Goal: Task Accomplishment & Management: Complete application form

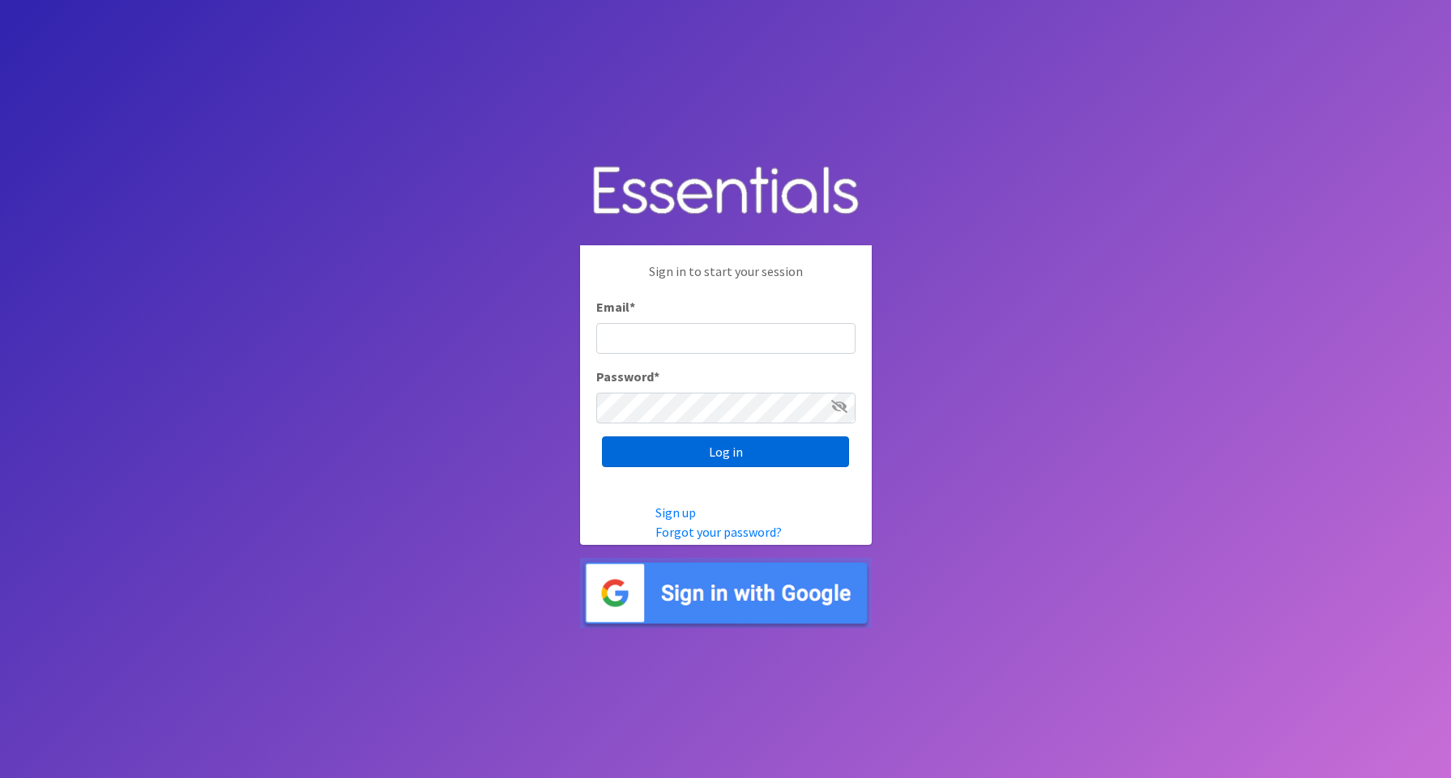
type input "[EMAIL_ADDRESS][DOMAIN_NAME]"
click at [671, 449] on input "Log in" at bounding box center [725, 452] width 247 height 31
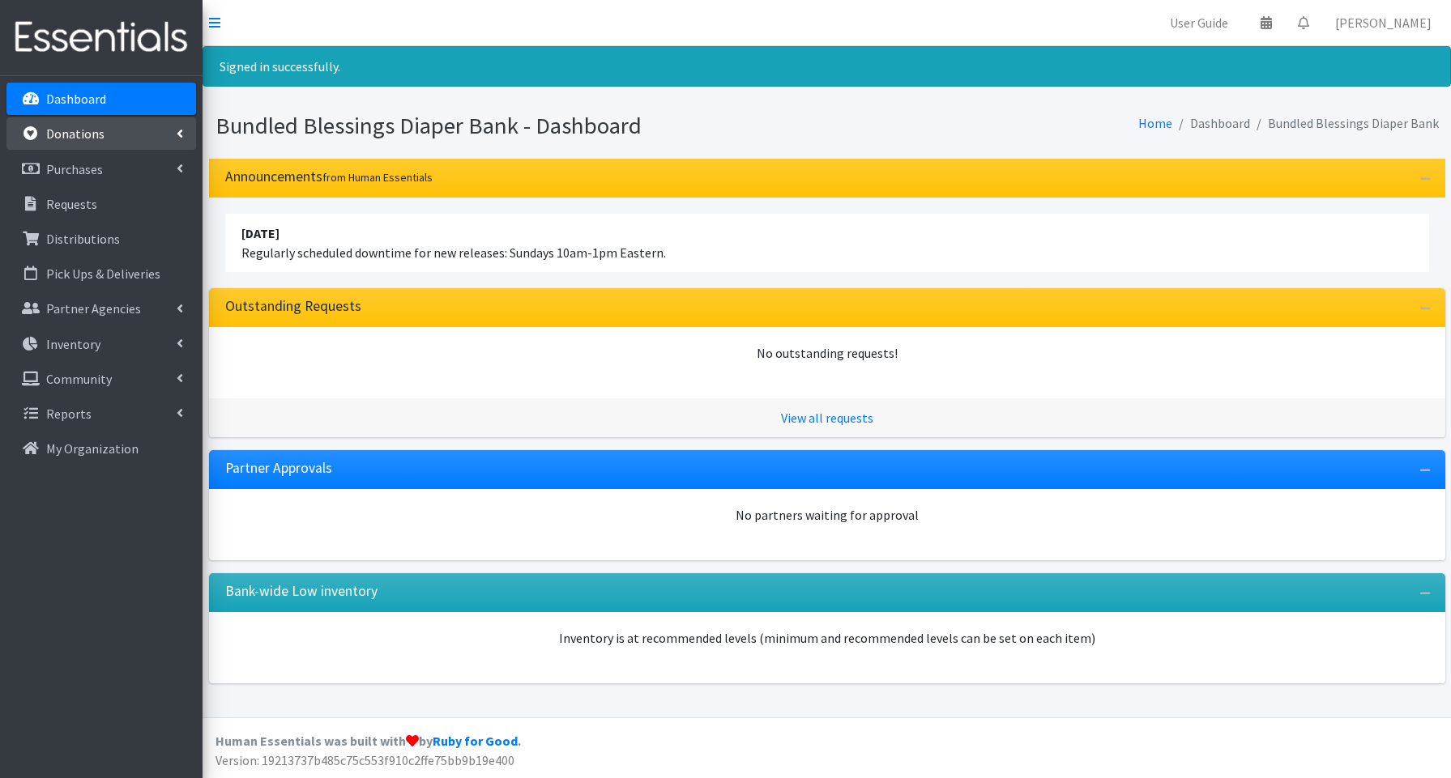
click at [92, 138] on p "Donations" at bounding box center [75, 134] width 58 height 16
click at [78, 201] on link "New Donation" at bounding box center [101, 204] width 190 height 32
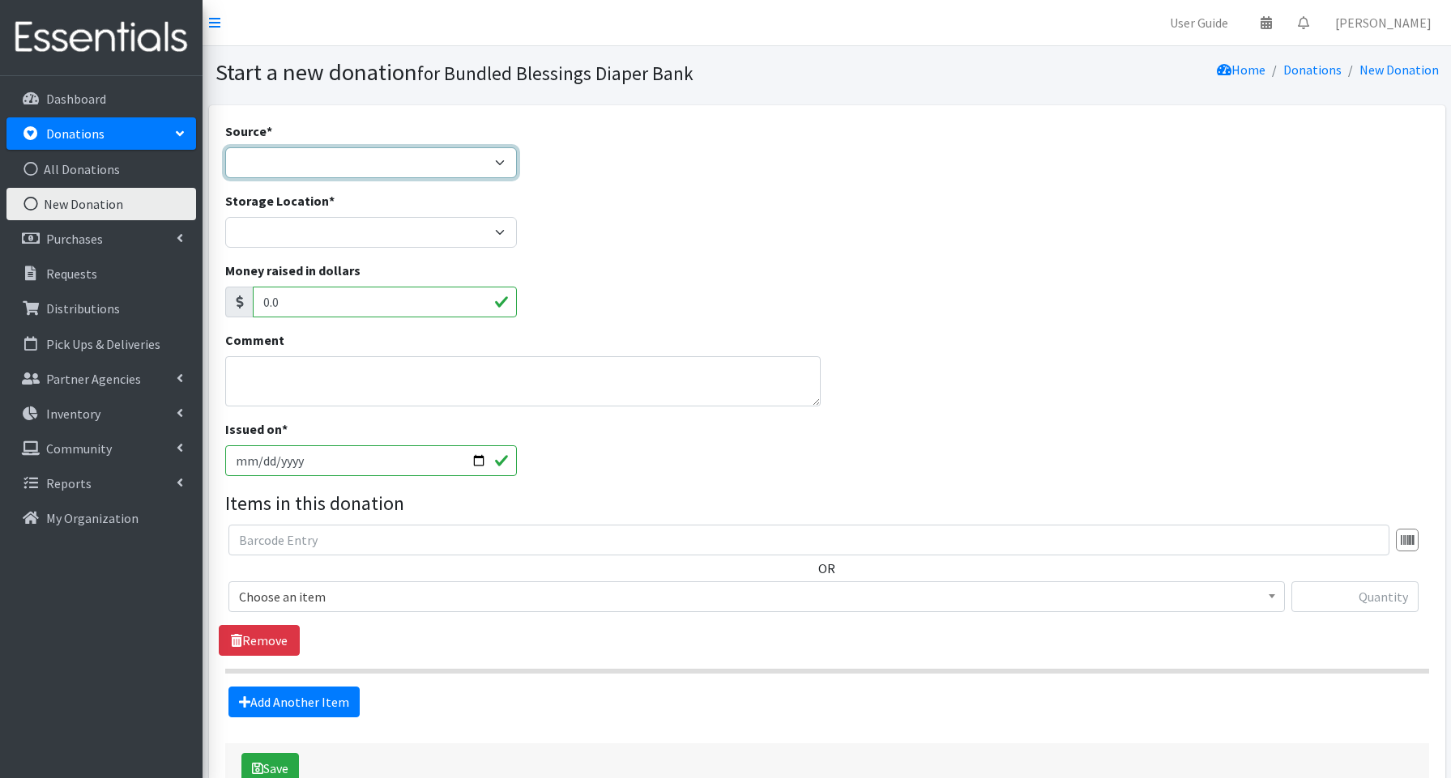
click at [356, 168] on select "Product Drive Manufacturer Donation Site Misc. Donation" at bounding box center [371, 162] width 292 height 31
select select "Donation Site"
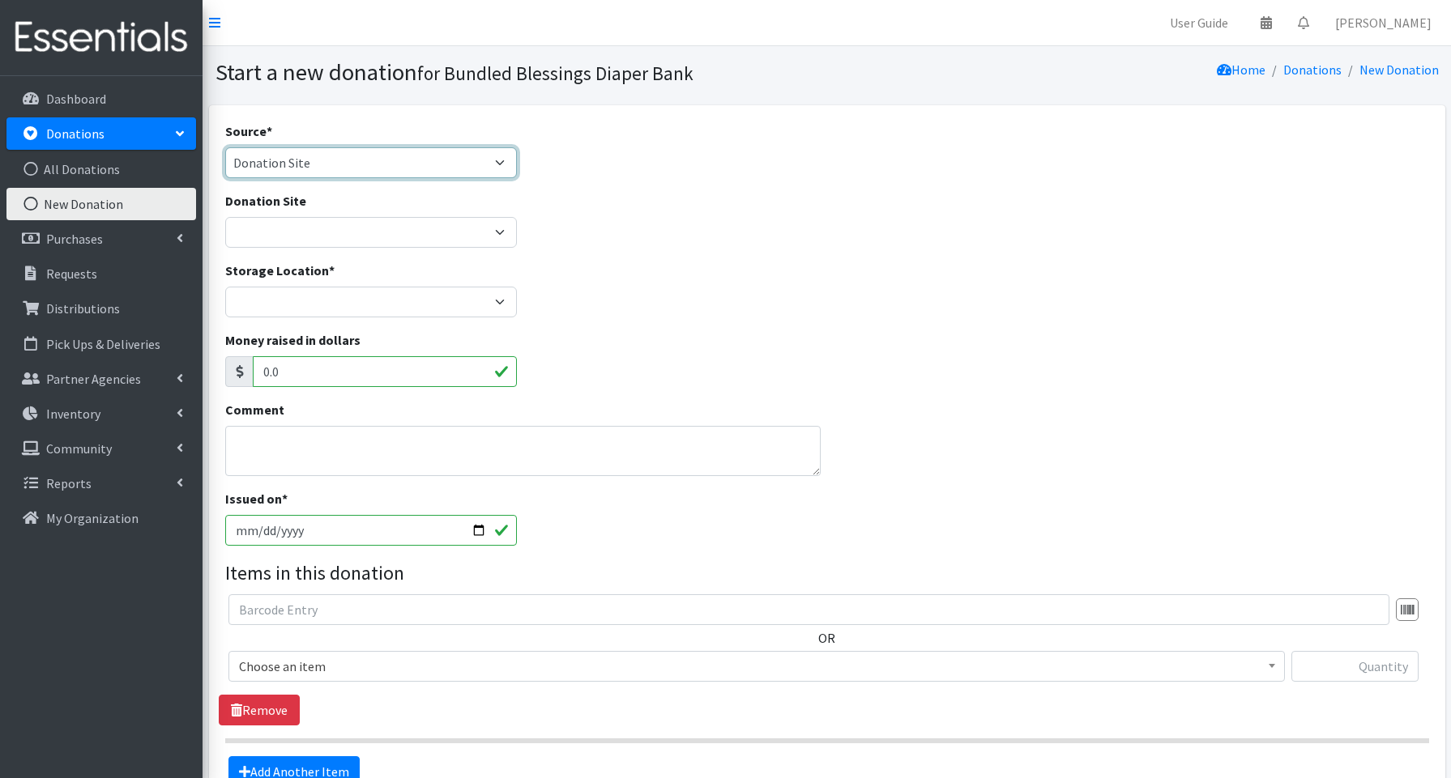
scroll to position [2, 0]
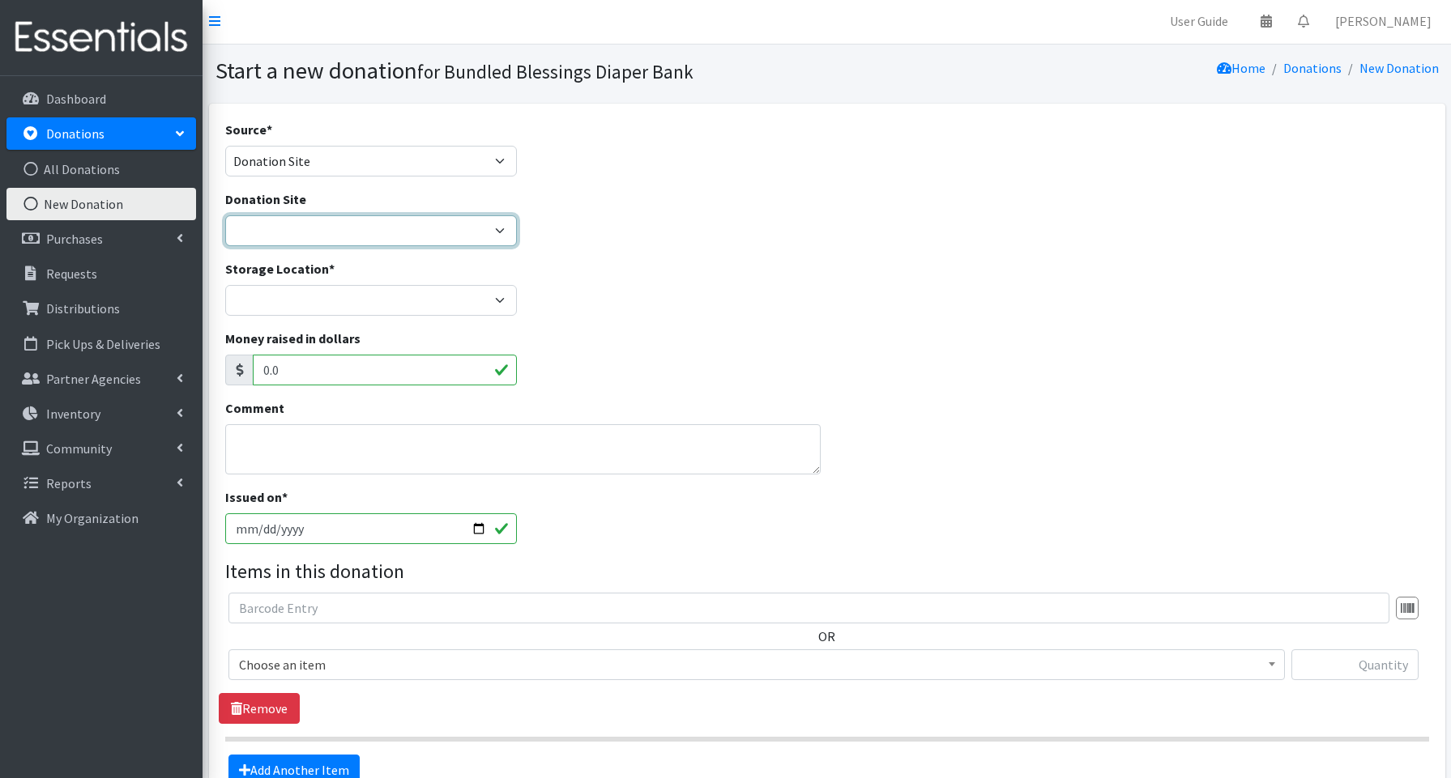
click at [307, 236] on select "Amazon Cherry Preschool Christ Church Winnetka Cloth+home Covenant Nursery Scho…" at bounding box center [371, 230] width 292 height 31
select select "1038"
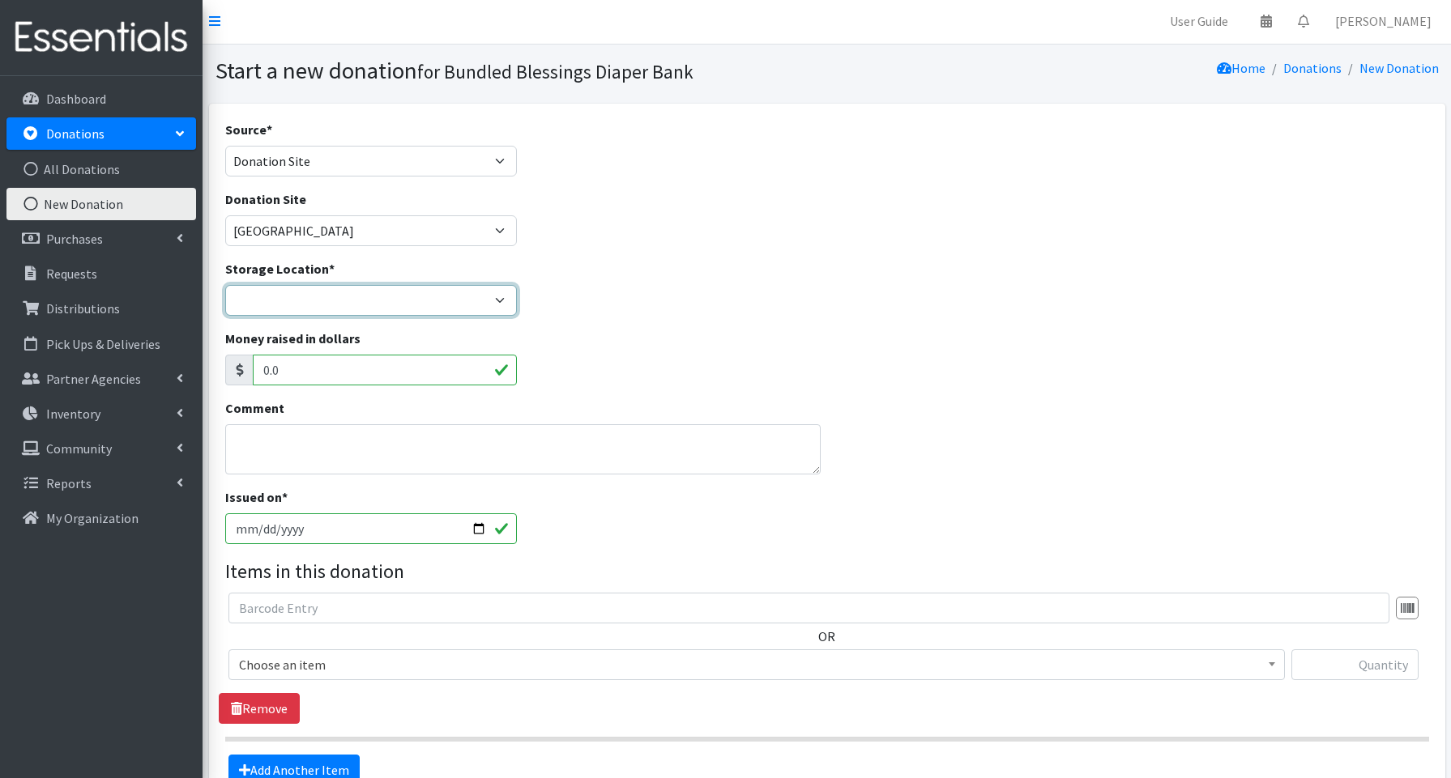
click at [290, 301] on select "Bundled Blessings Diaper Pantry" at bounding box center [371, 300] width 292 height 31
select select "79"
click at [471, 522] on input "2025-10-07" at bounding box center [371, 529] width 292 height 31
type input "[DATE]"
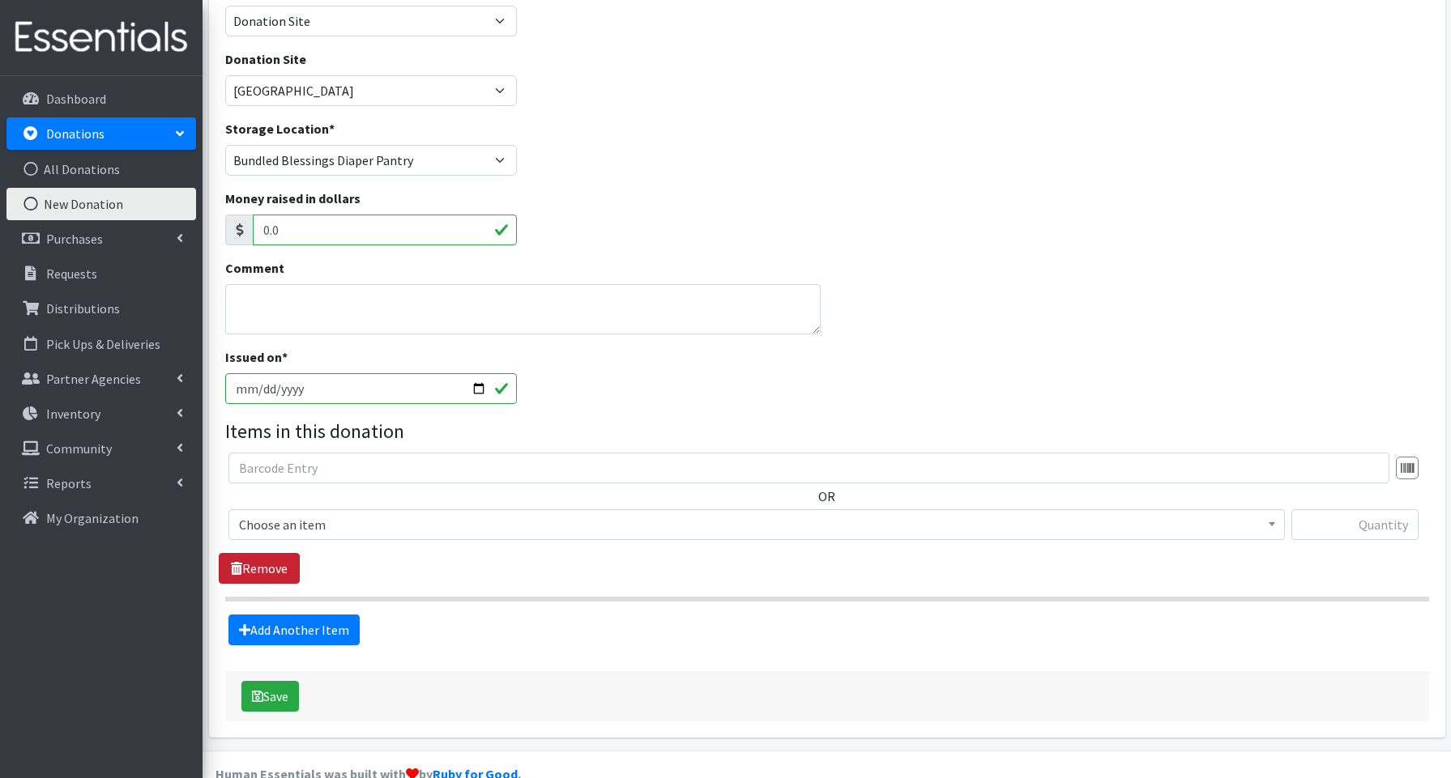
scroll to position [161, 0]
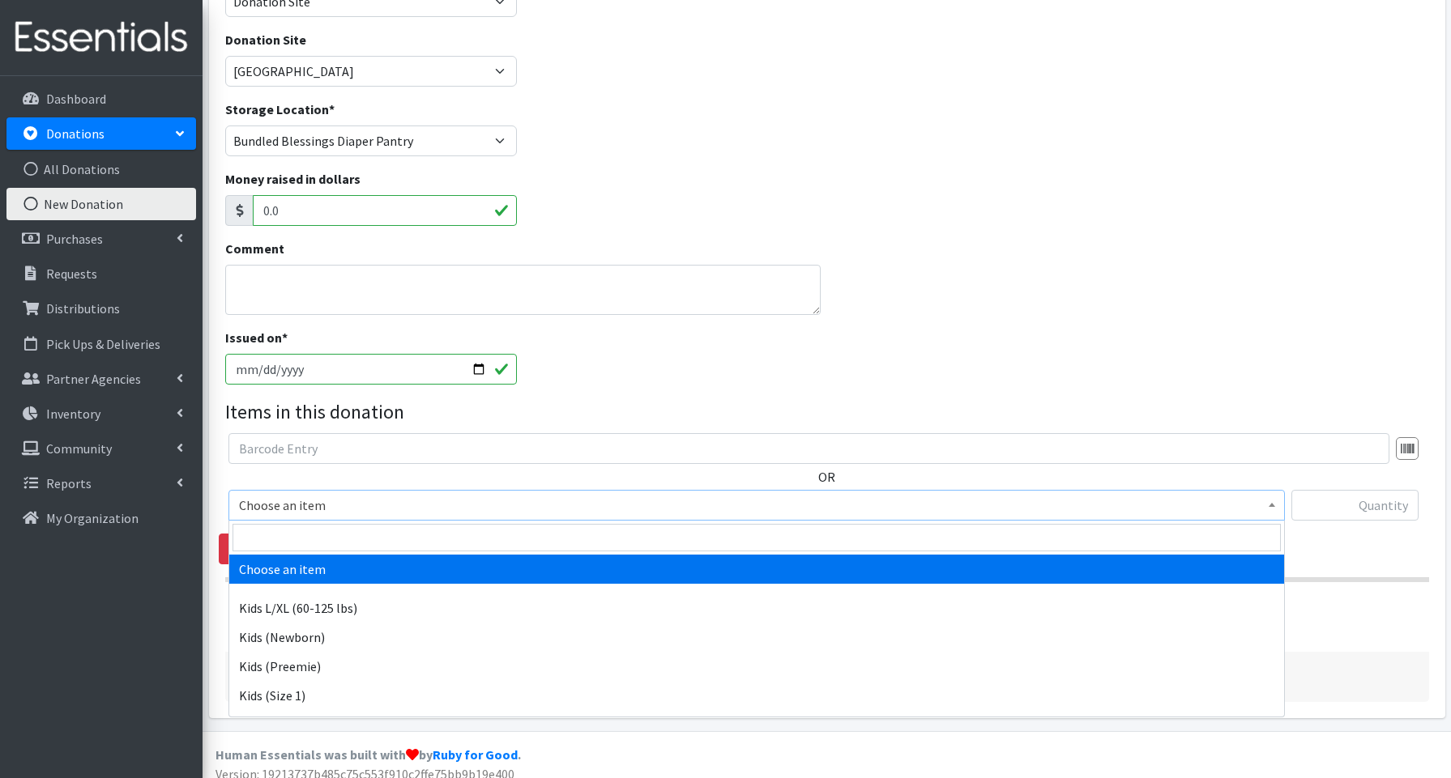
click at [283, 502] on span "Choose an item" at bounding box center [756, 505] width 1035 height 23
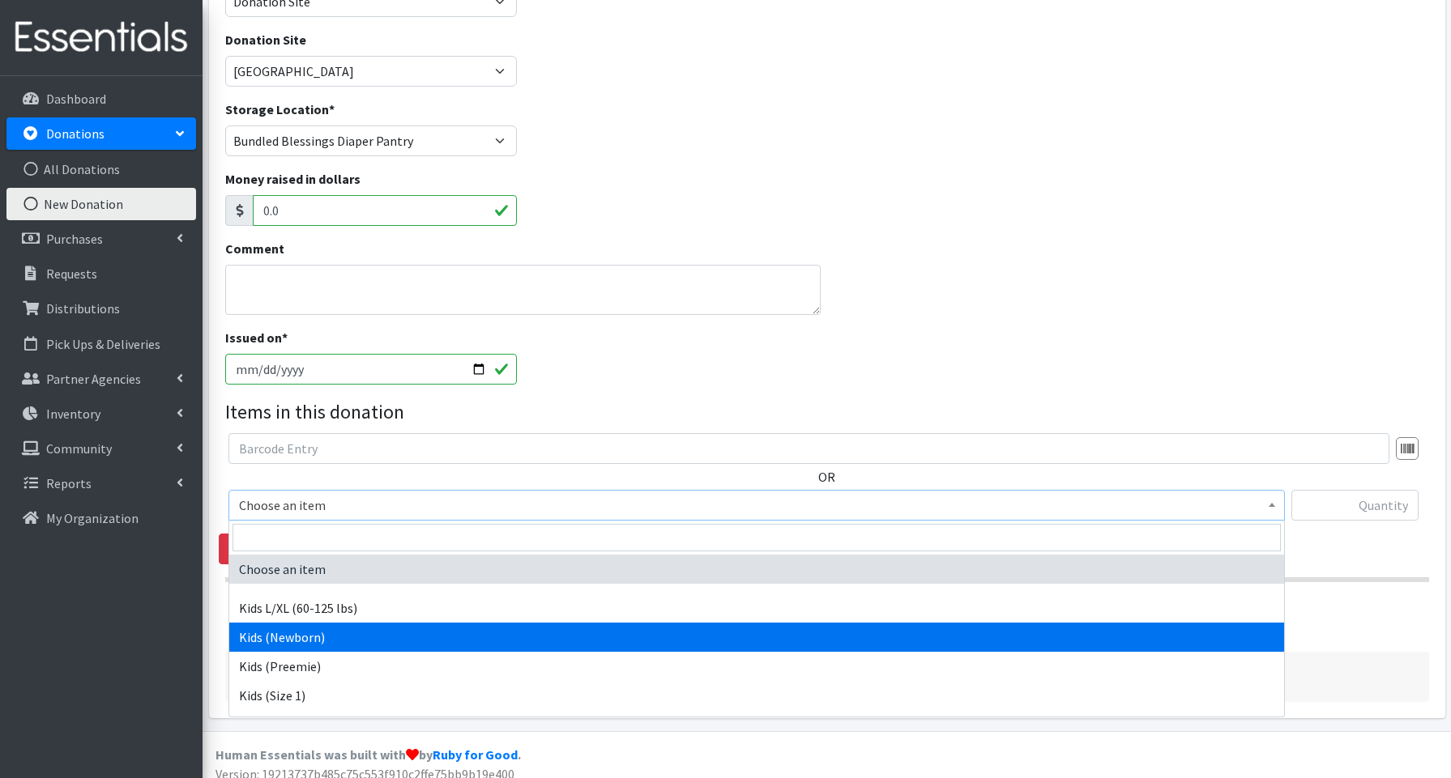
select select "3694"
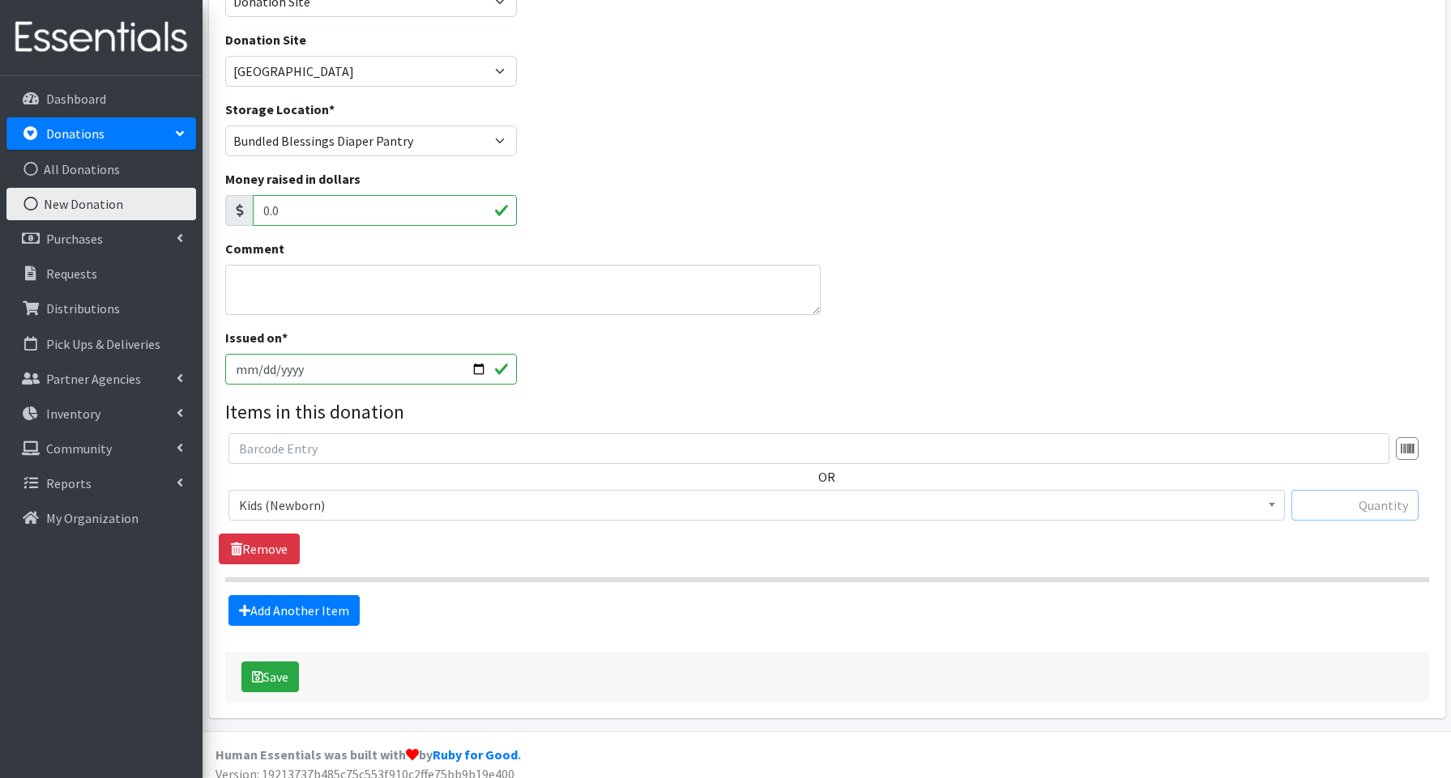
click at [1358, 511] on input "text" at bounding box center [1354, 505] width 127 height 31
type input "162"
click at [312, 612] on link "Add Another Item" at bounding box center [293, 610] width 131 height 31
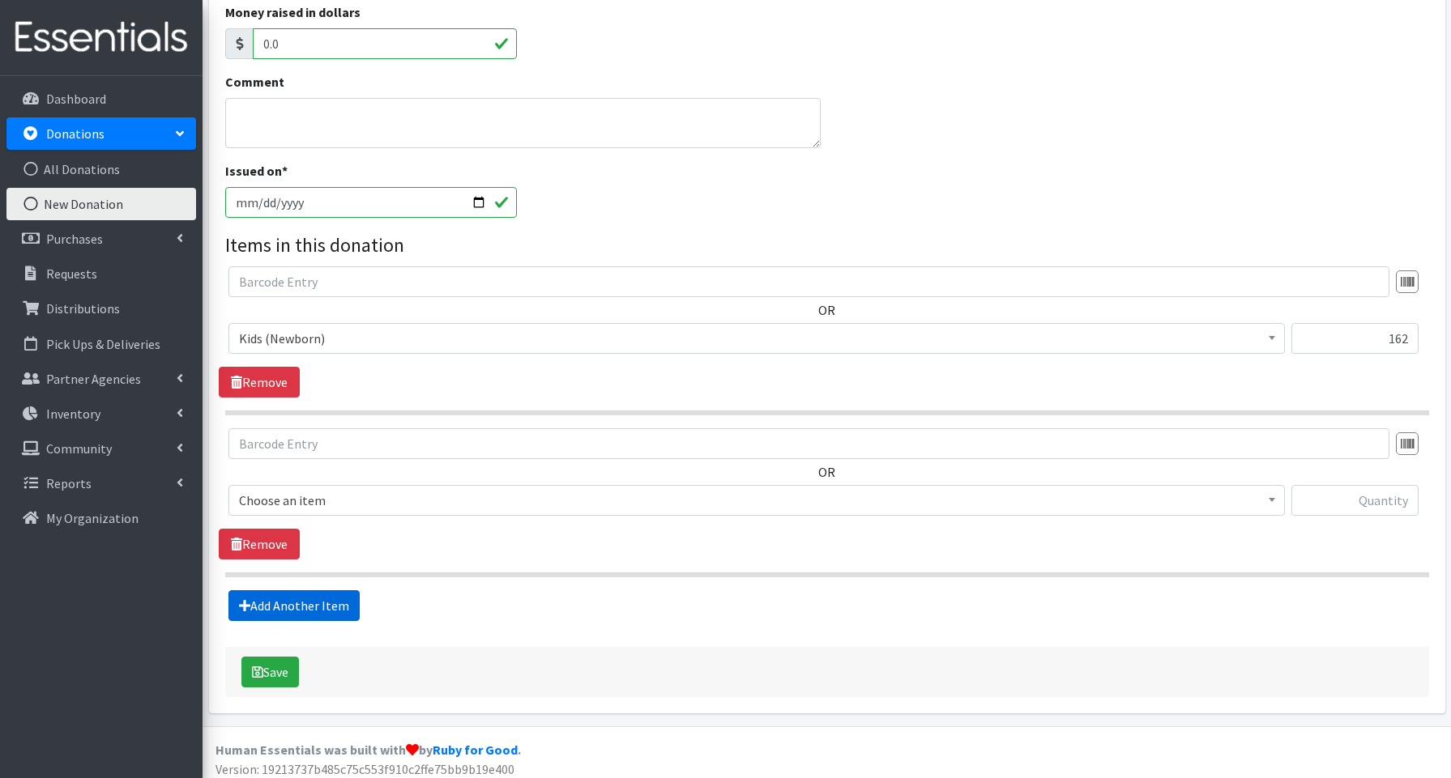
scroll to position [336, 0]
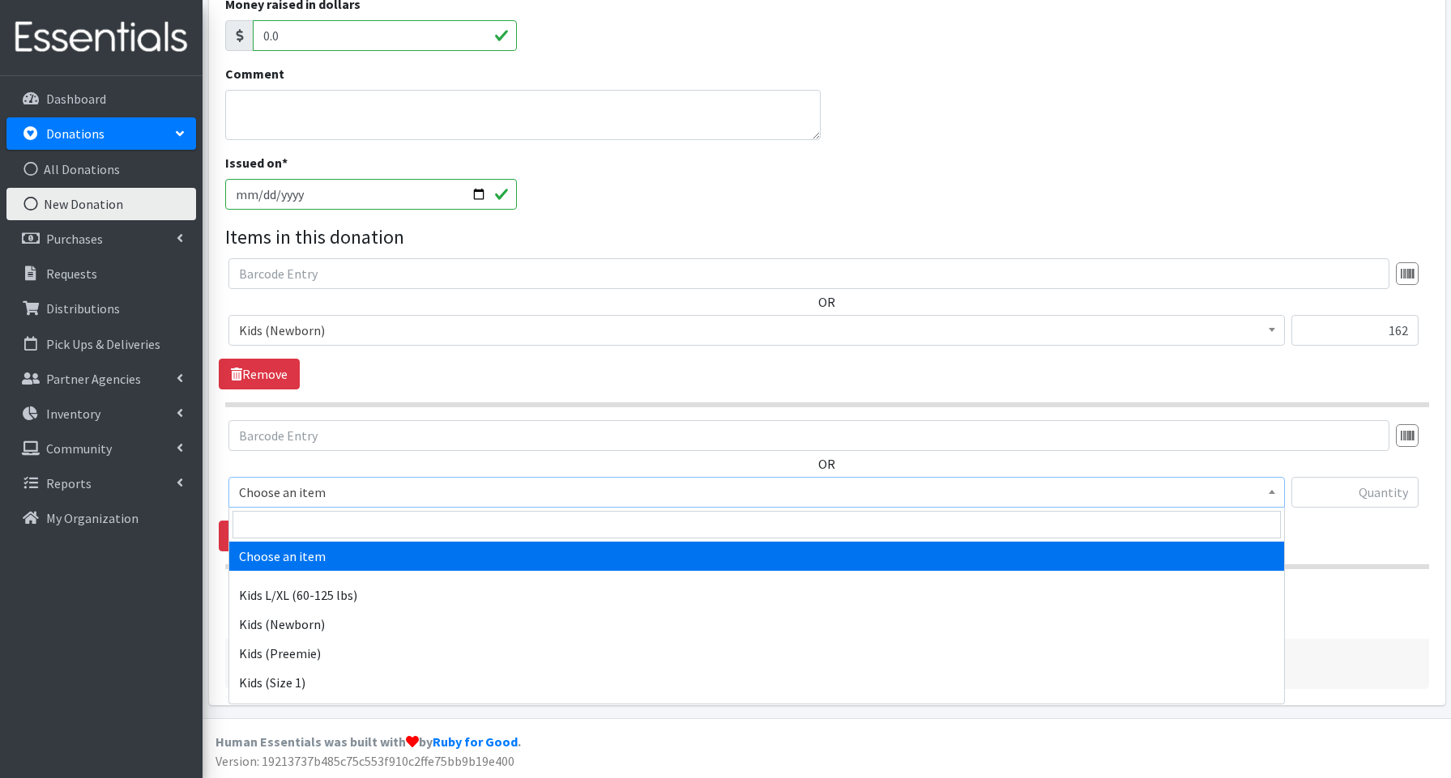
click at [286, 497] on span "Choose an item" at bounding box center [756, 492] width 1035 height 23
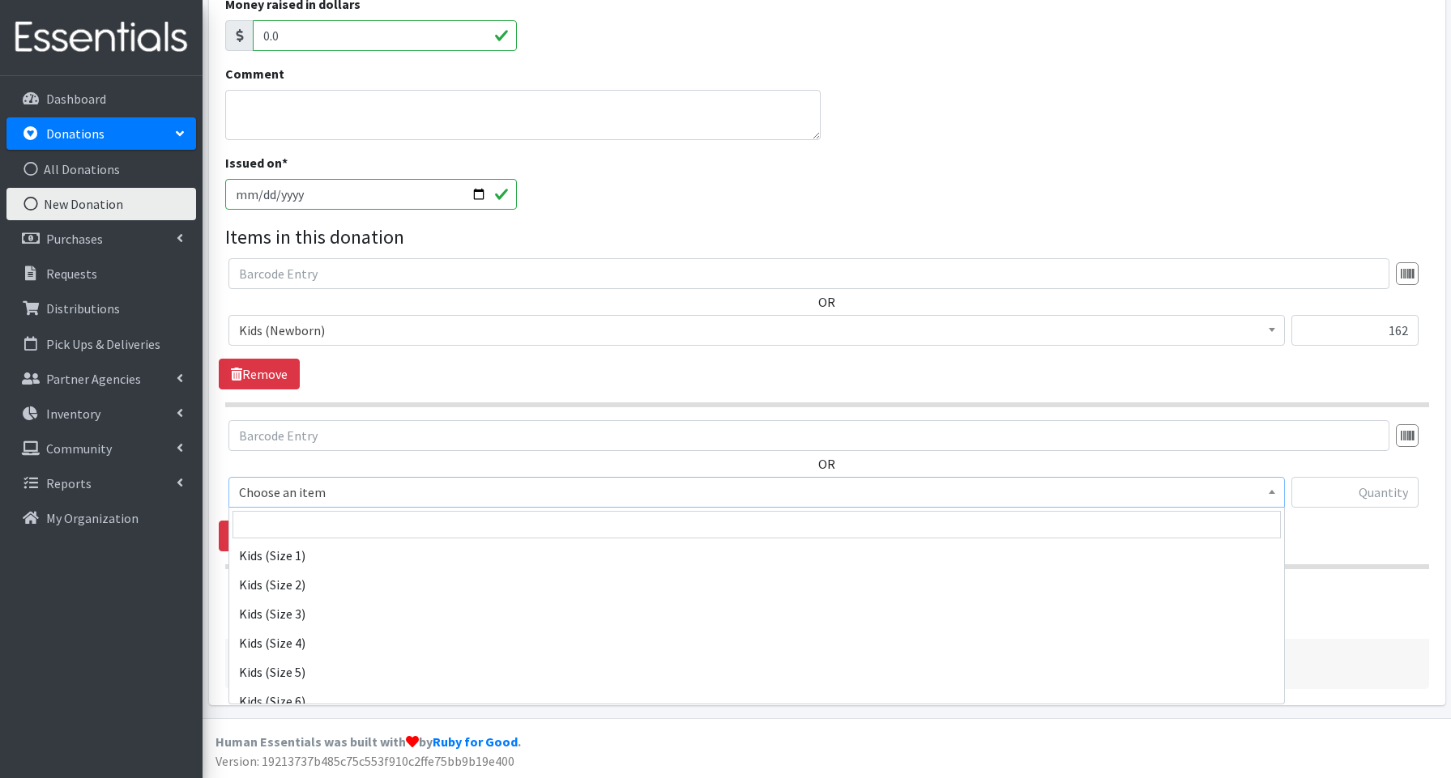
scroll to position [130, 0]
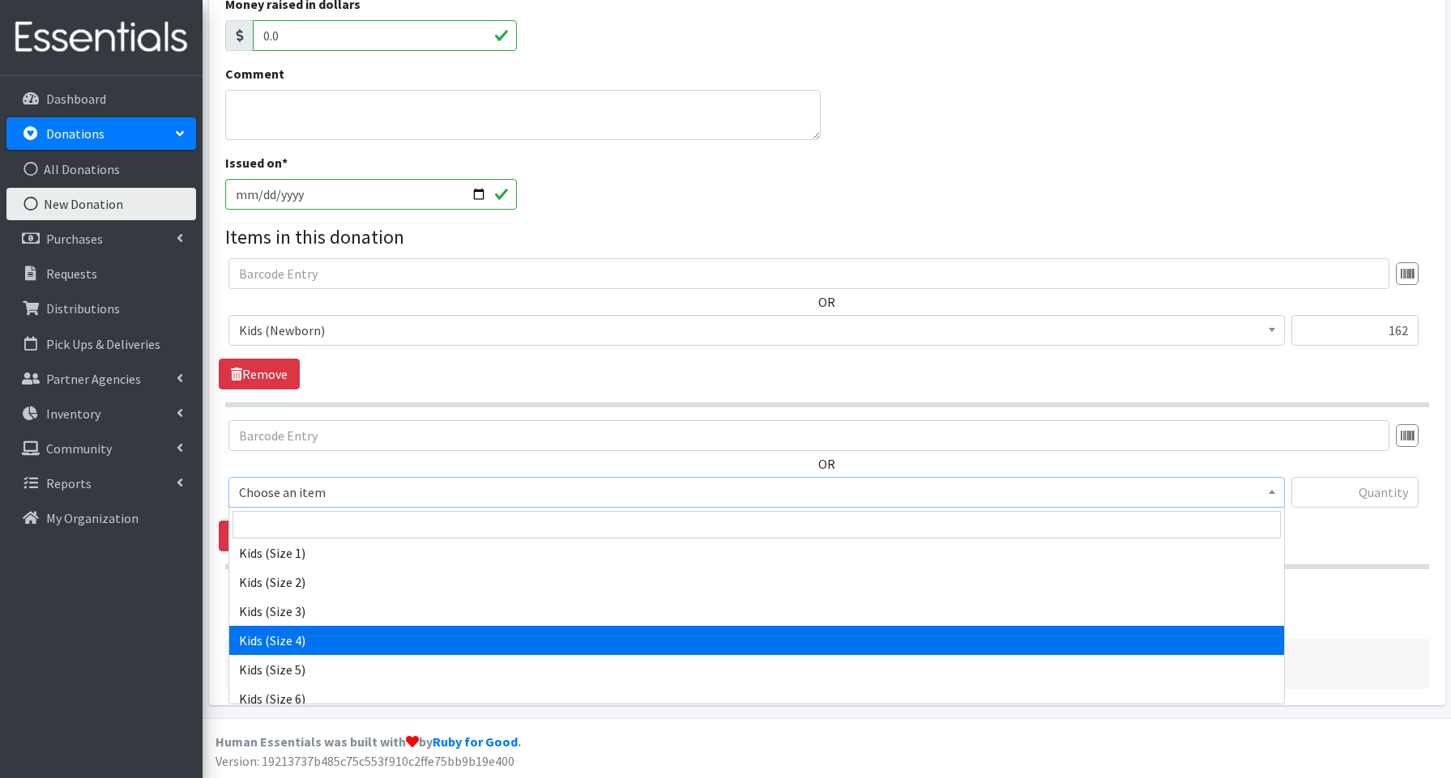
select select "3650"
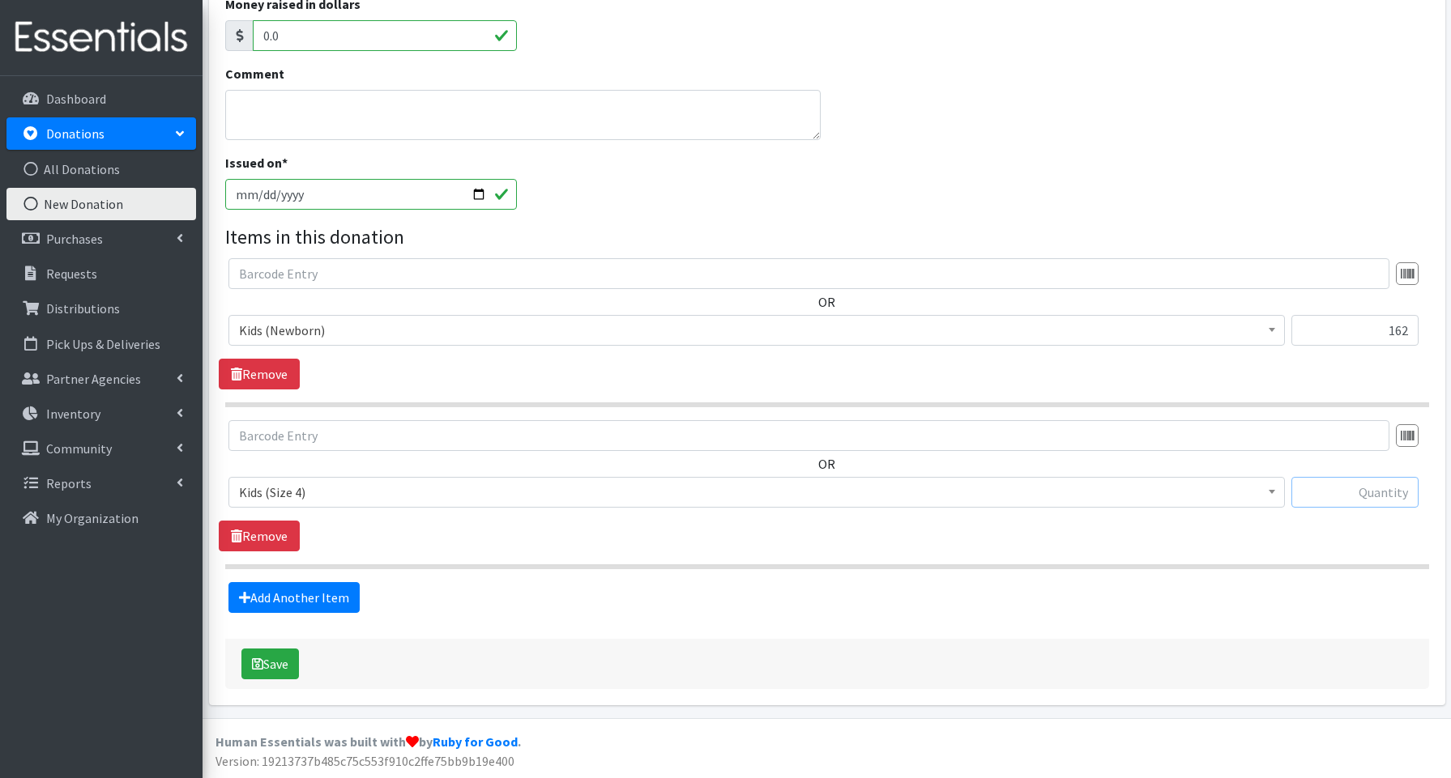
click at [1348, 499] on input "text" at bounding box center [1354, 492] width 127 height 31
type input "7"
click at [292, 598] on link "Add Another Item" at bounding box center [293, 597] width 131 height 31
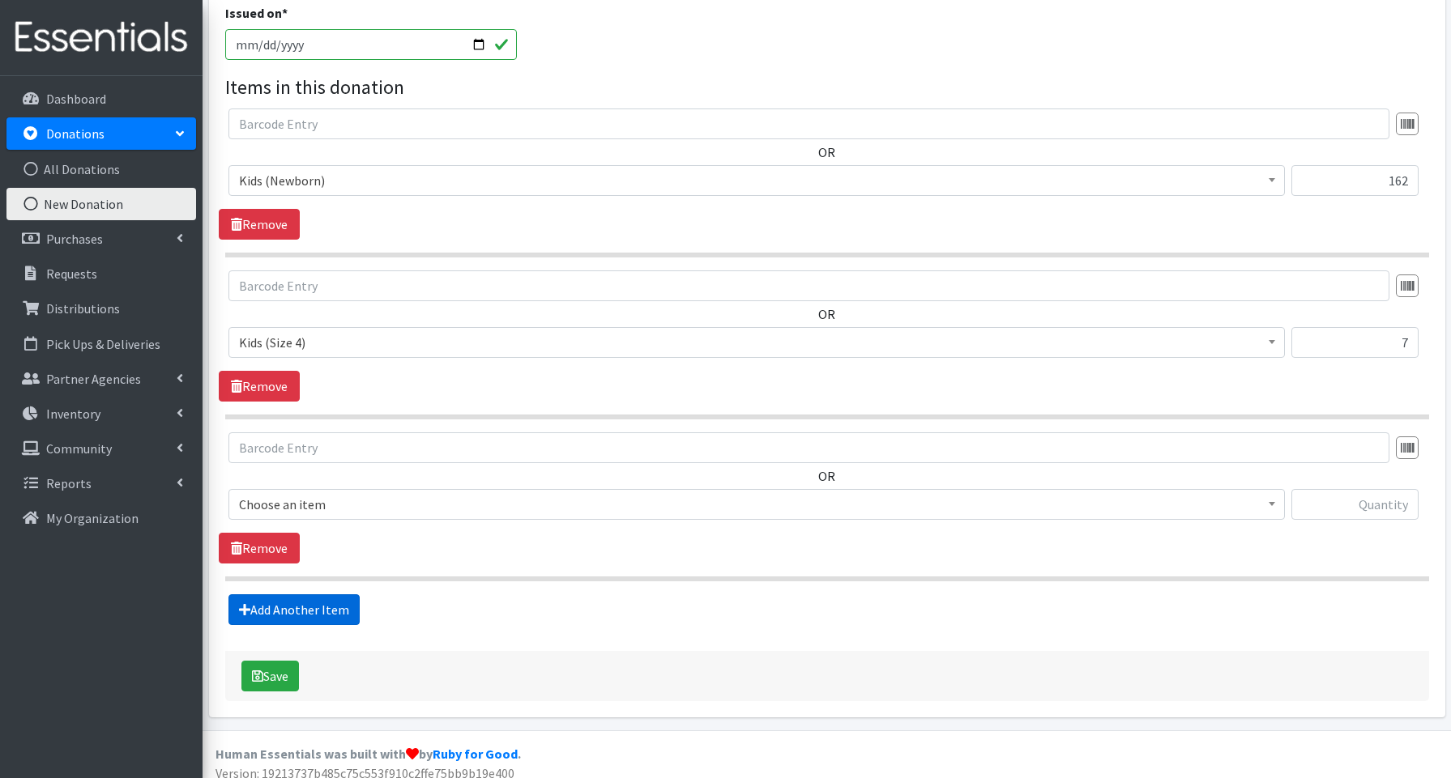
scroll to position [498, 0]
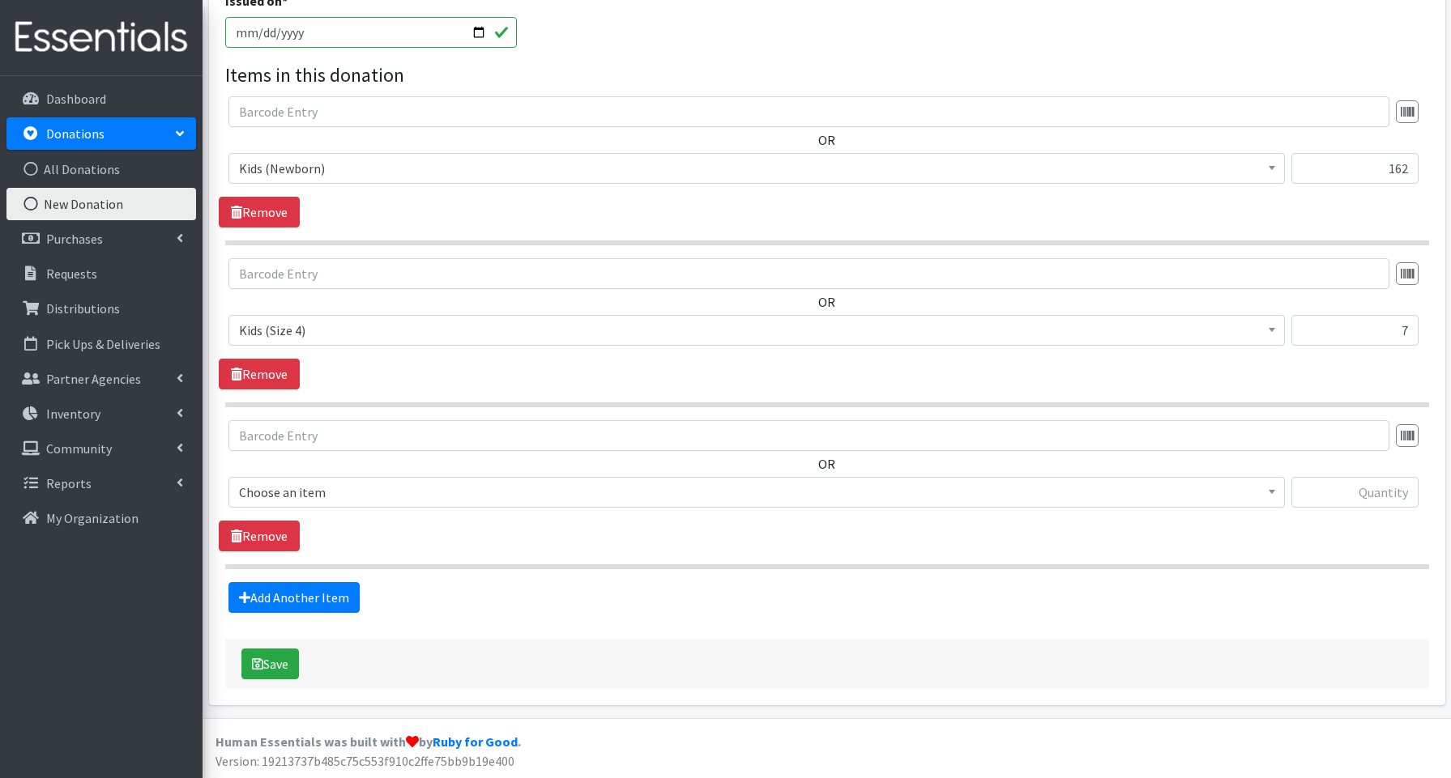
click at [287, 494] on span "Choose an item" at bounding box center [756, 492] width 1035 height 23
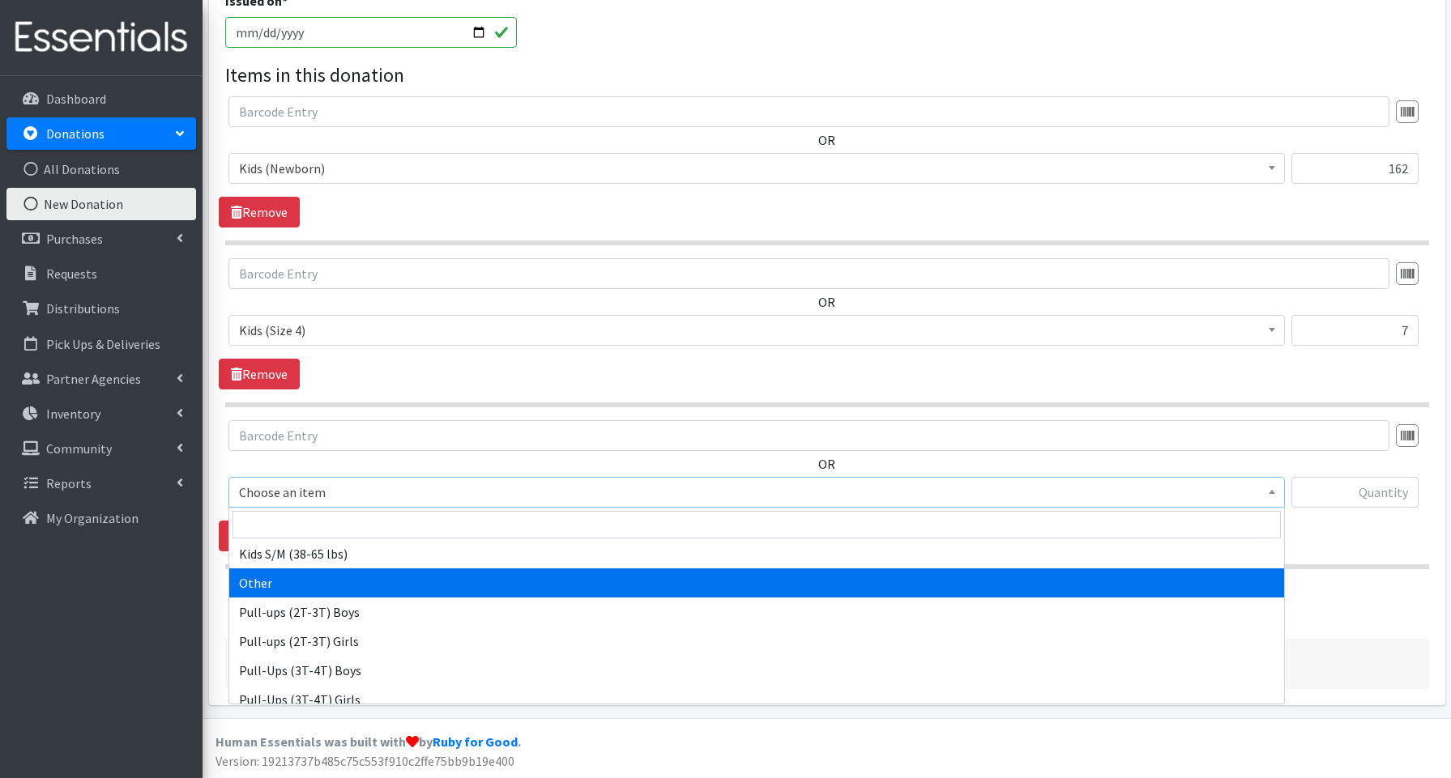
scroll to position [351, 0]
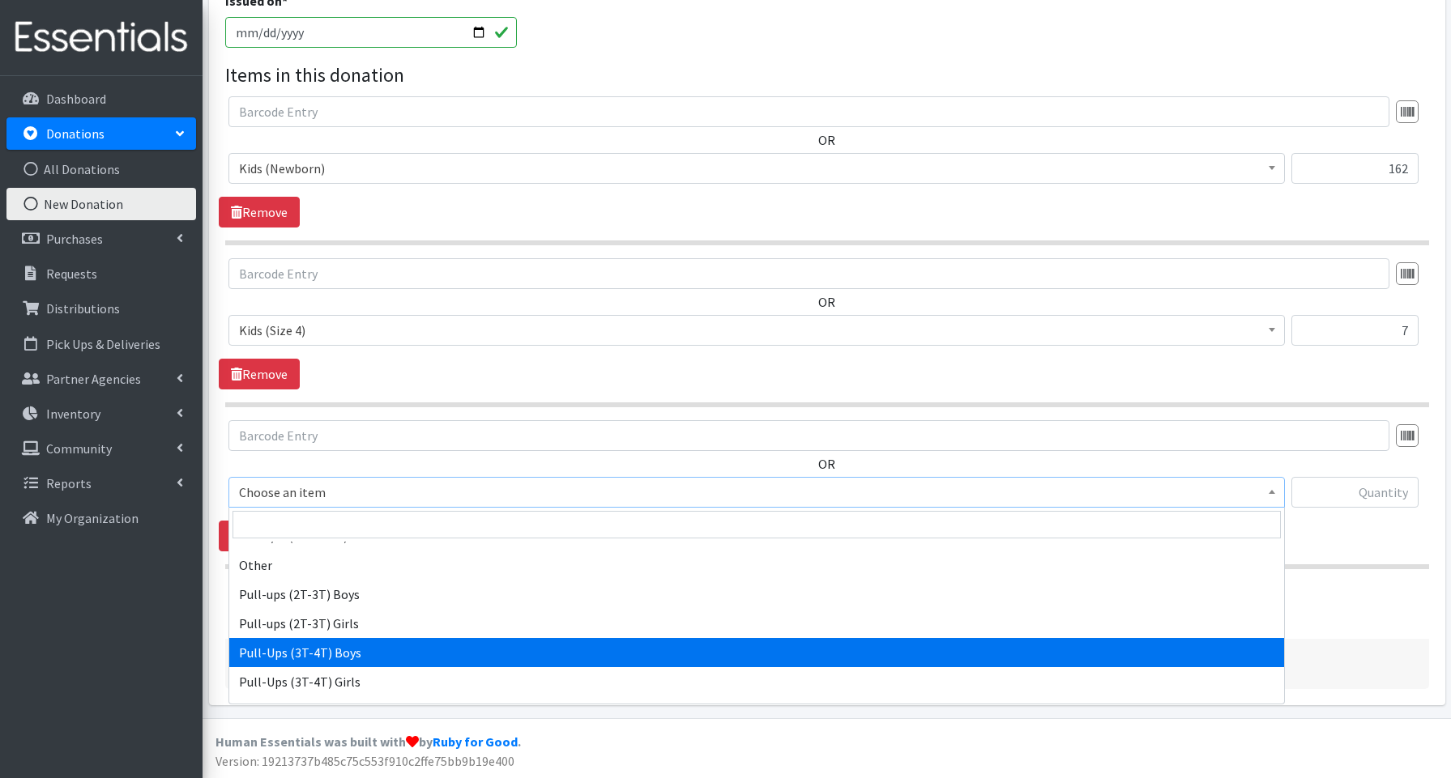
select select "3690"
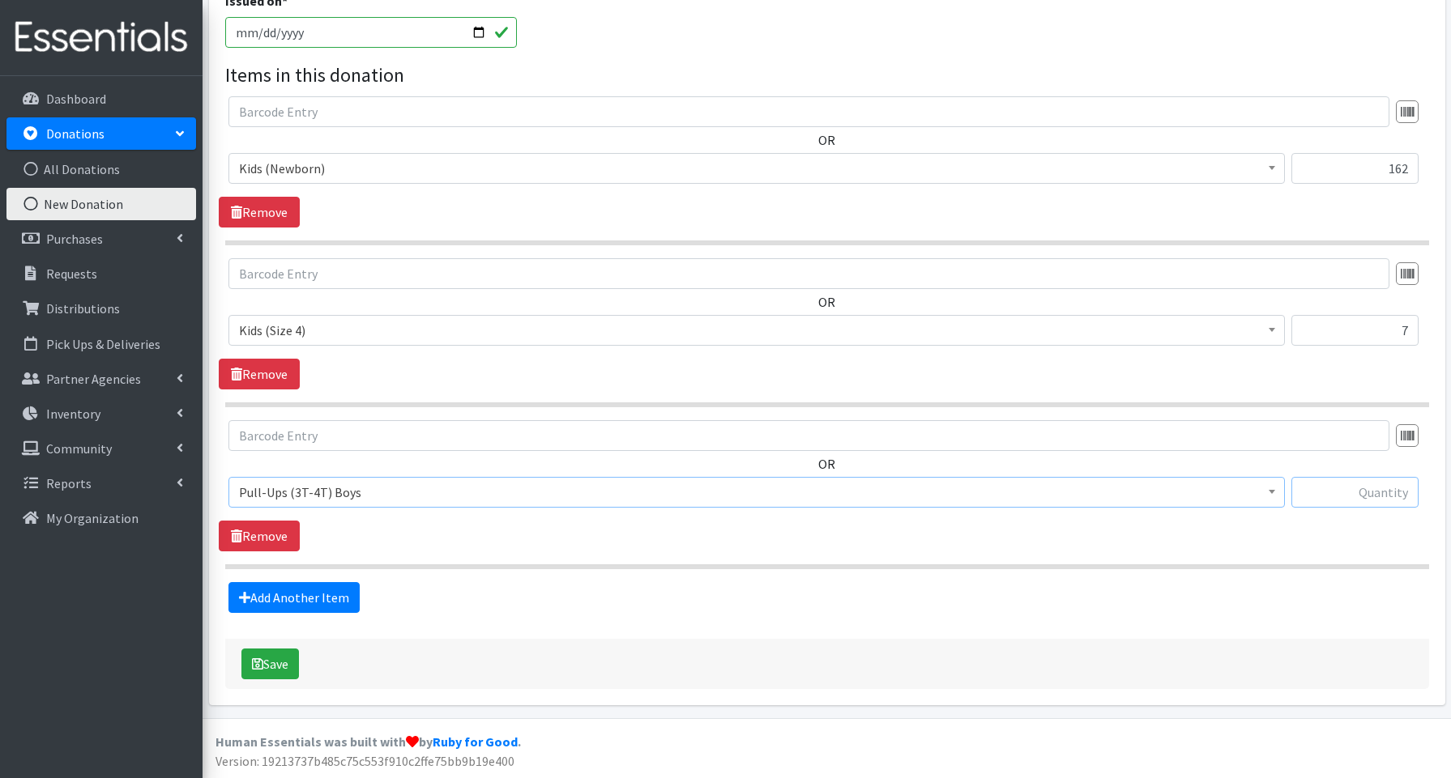
click at [1368, 500] on input "text" at bounding box center [1354, 492] width 127 height 31
type input "189"
click at [335, 594] on link "Add Another Item" at bounding box center [293, 597] width 131 height 31
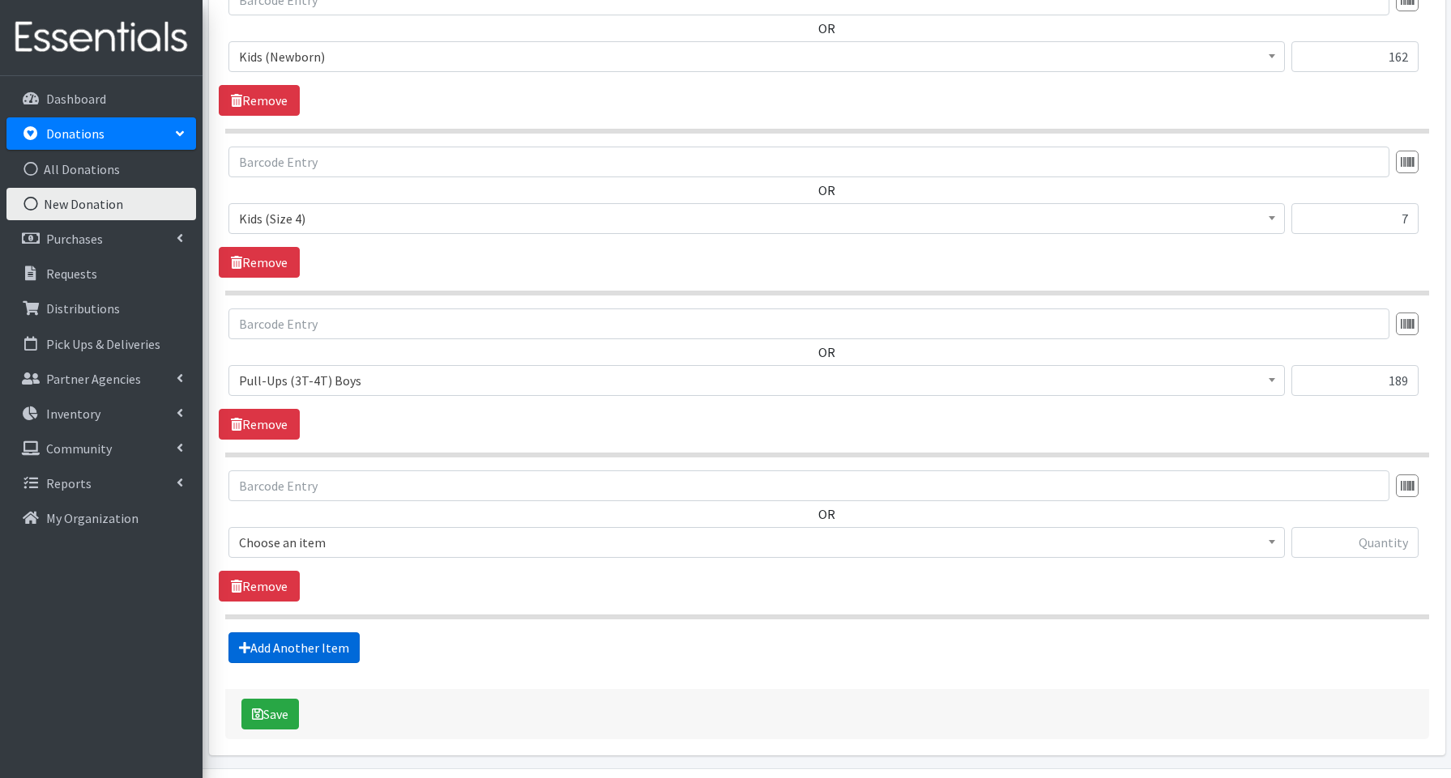
scroll to position [660, 0]
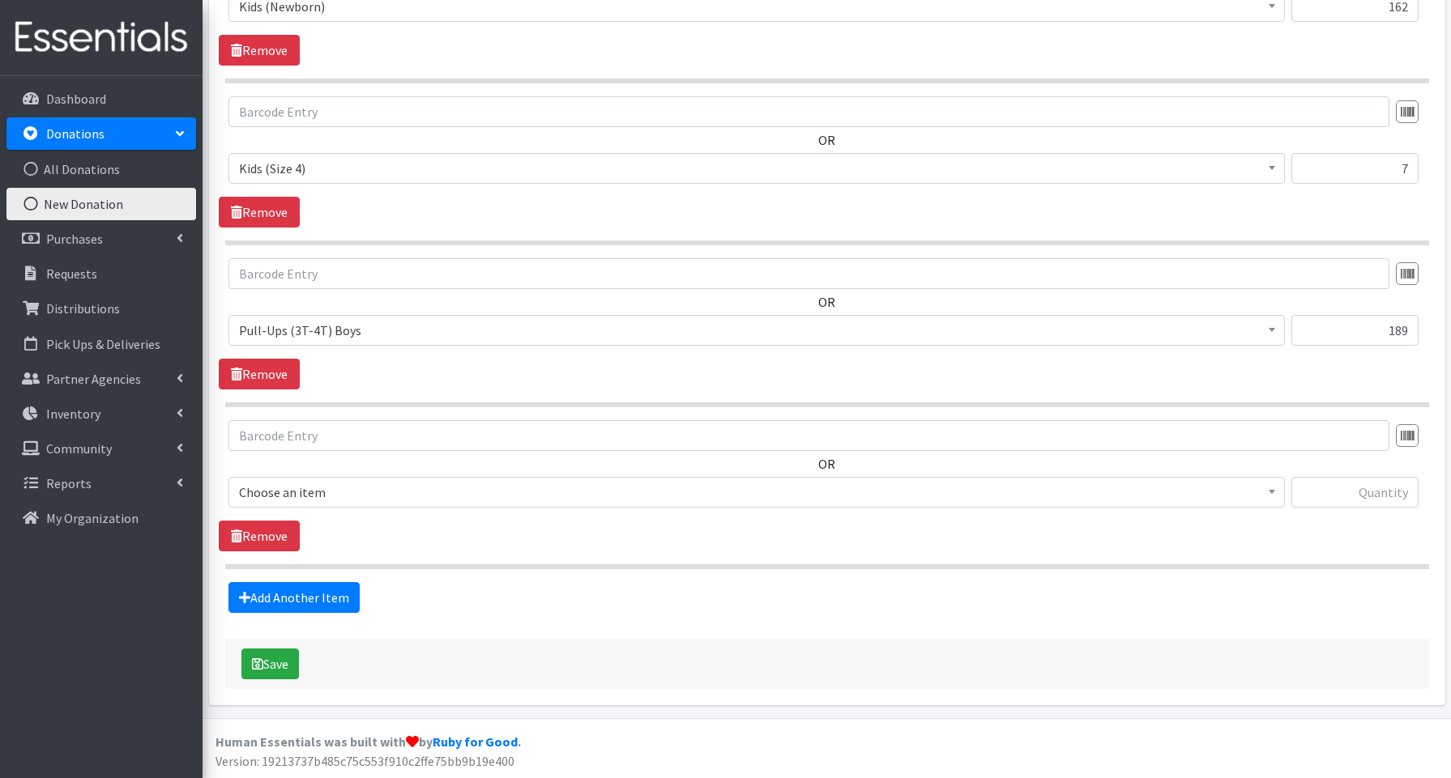
click at [304, 501] on span "Choose an item" at bounding box center [756, 492] width 1035 height 23
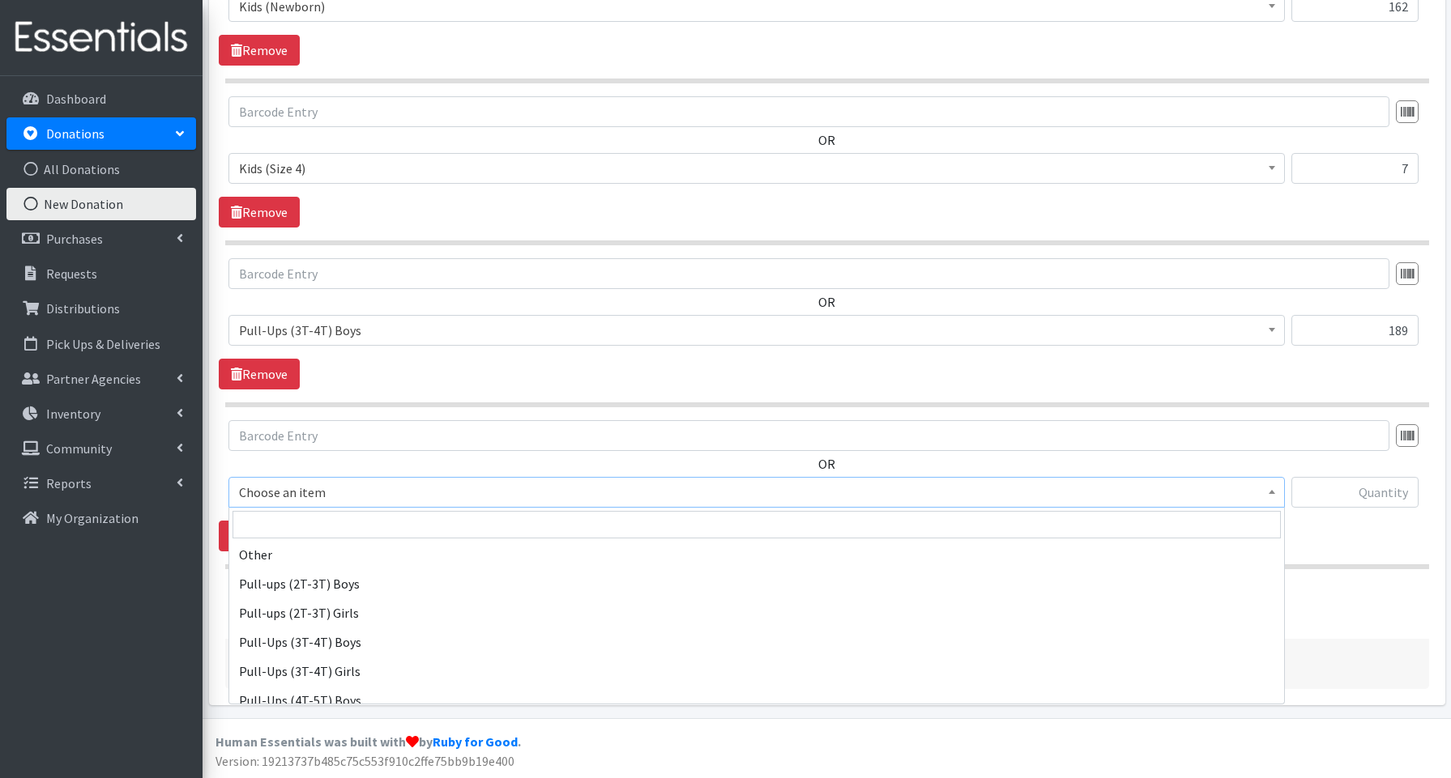
scroll to position [402, 0]
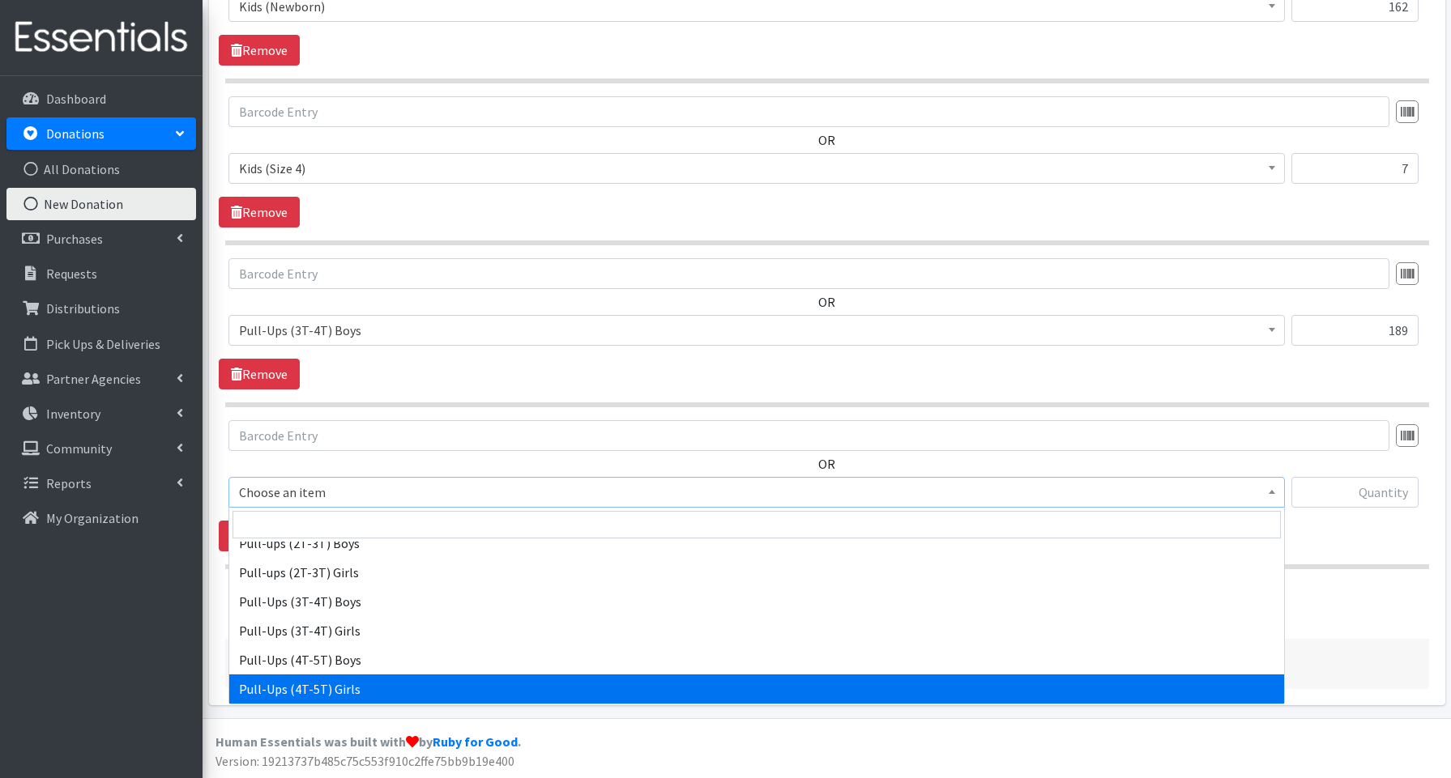
select select "3693"
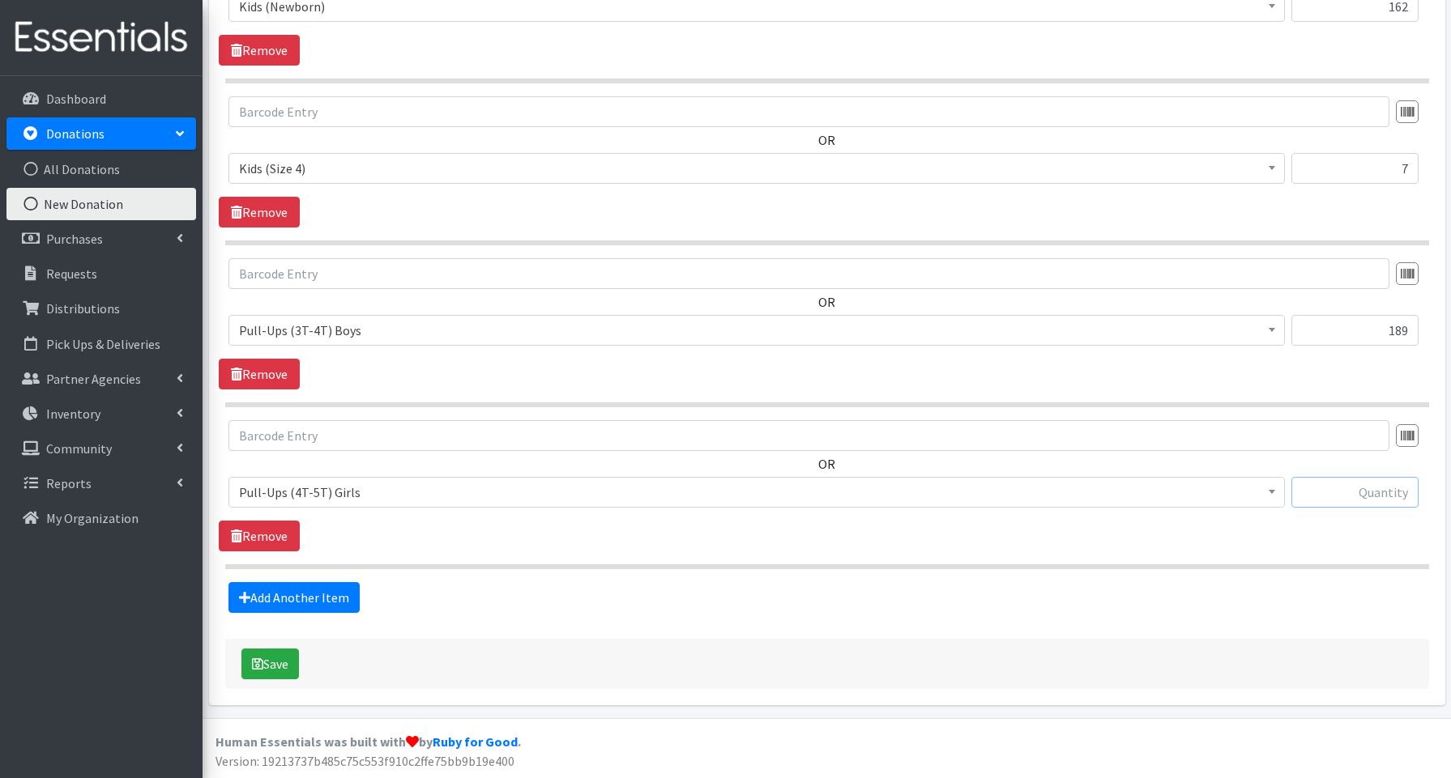
click at [1323, 490] on input "text" at bounding box center [1354, 492] width 127 height 31
type input "37"
click at [262, 666] on button "Save" at bounding box center [270, 664] width 58 height 31
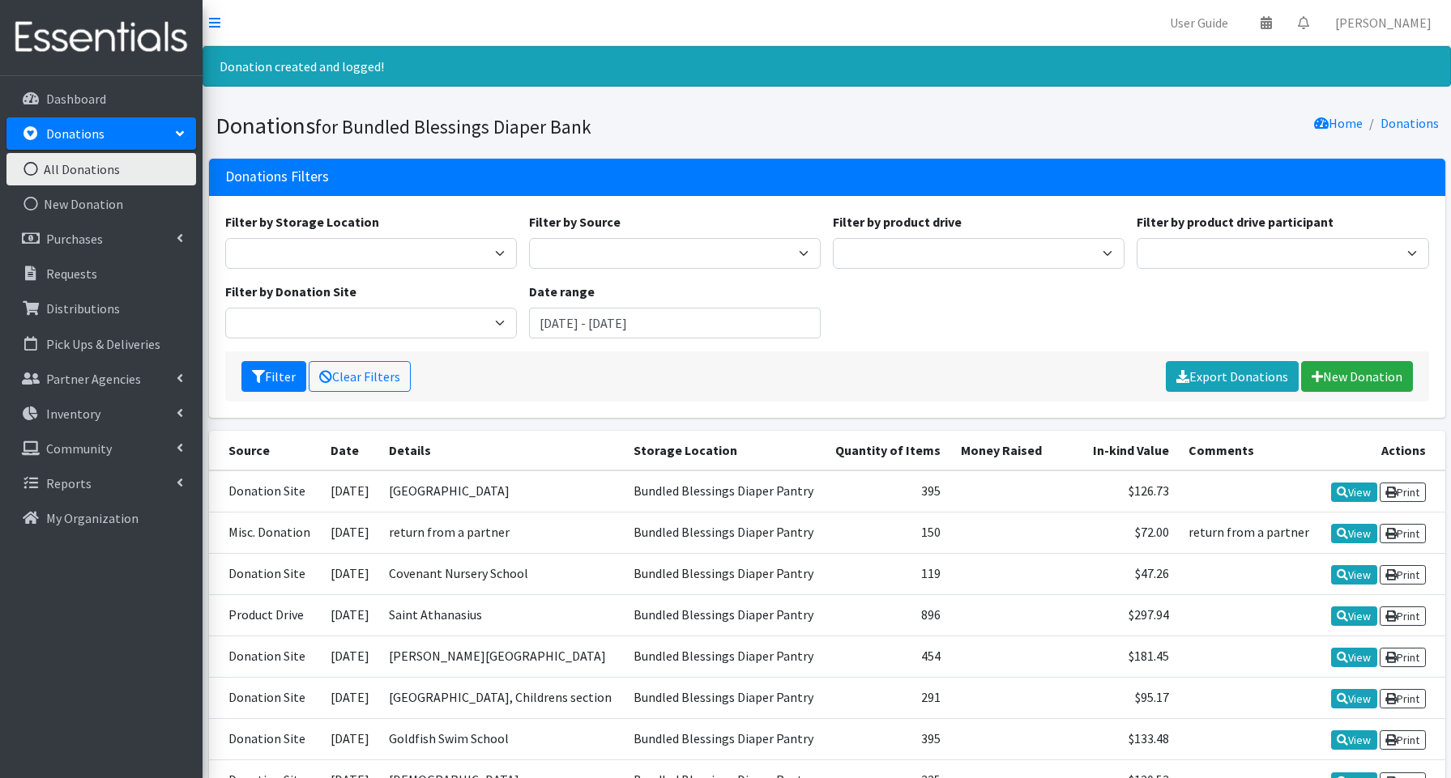
scroll to position [11, 0]
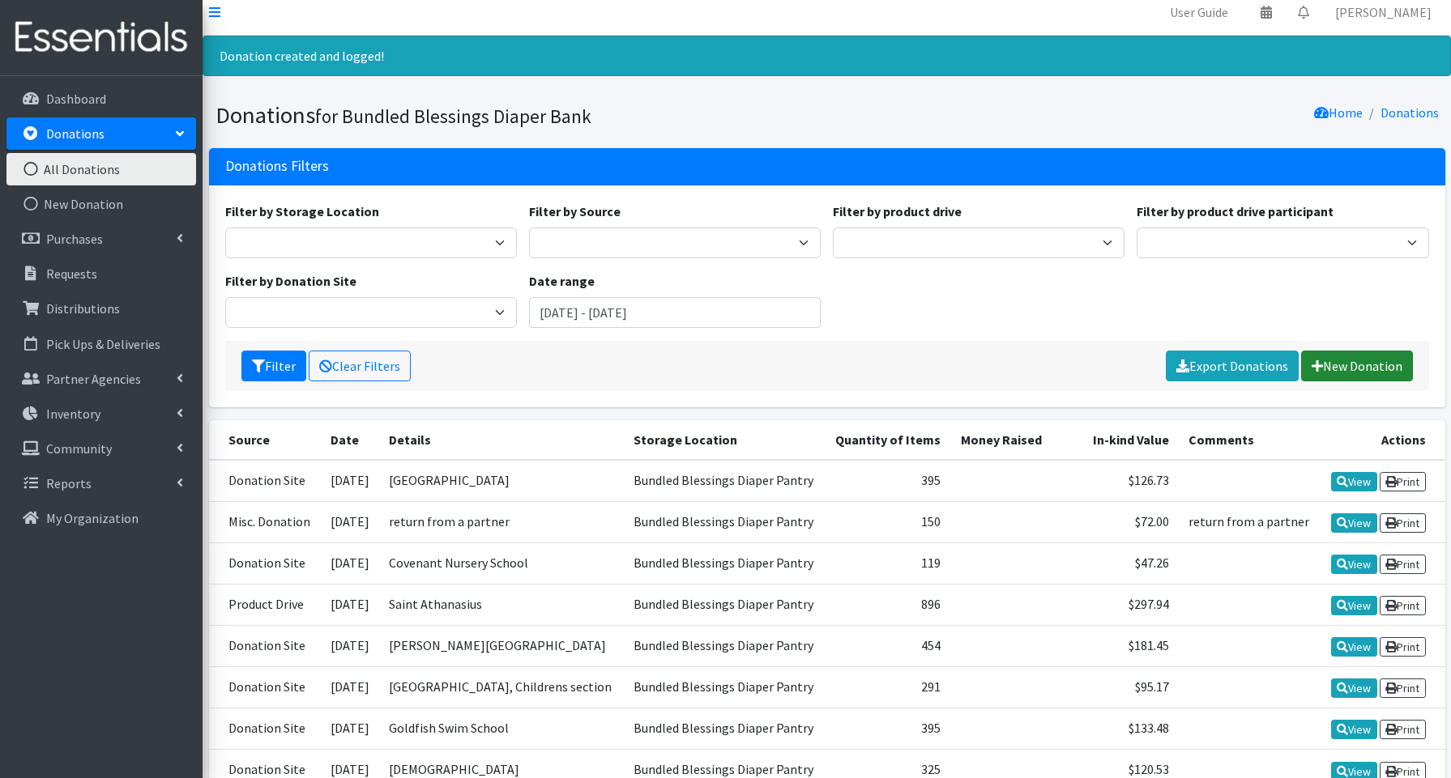
click at [1320, 364] on icon at bounding box center [1316, 366] width 11 height 13
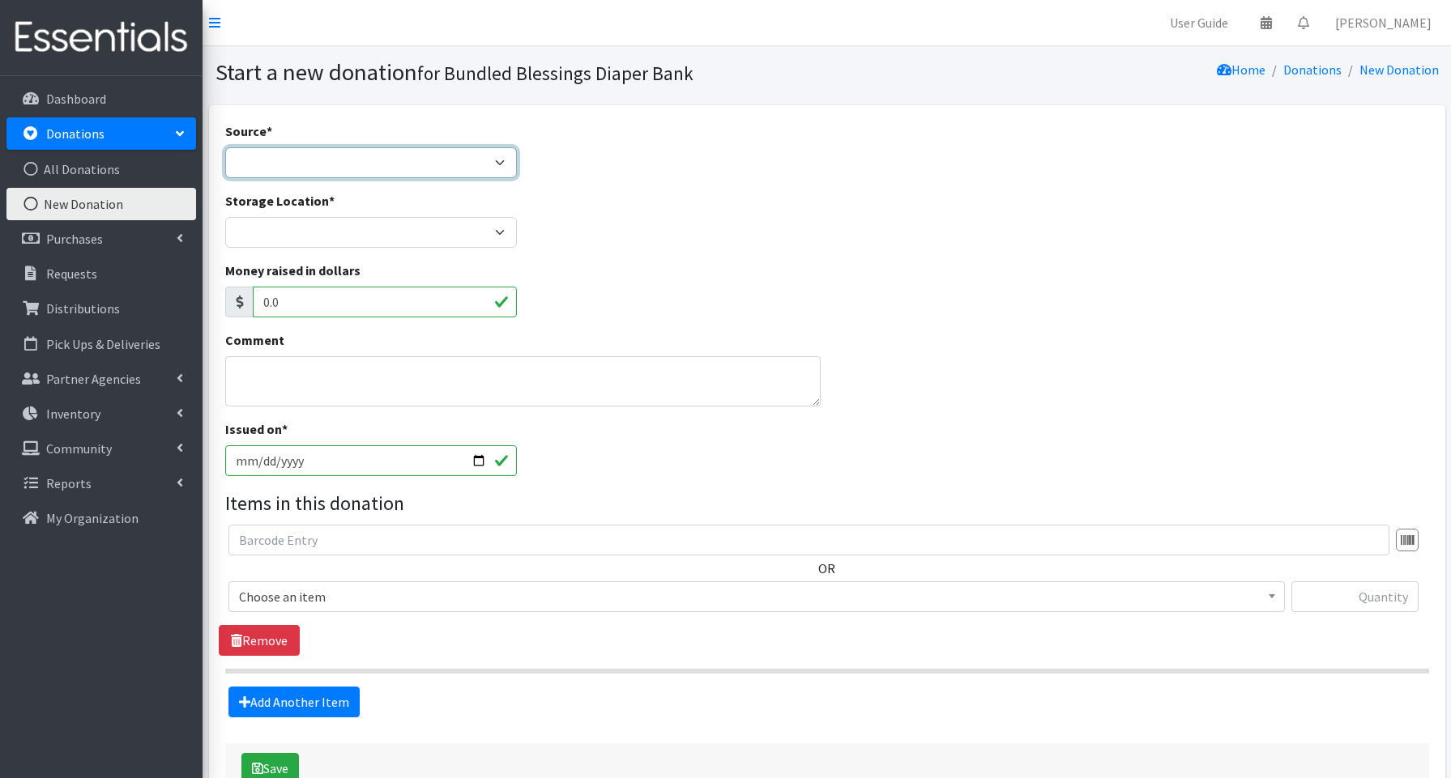
click at [246, 164] on select "Product Drive Manufacturer Donation Site Misc. Donation" at bounding box center [371, 162] width 292 height 31
select select "Donation Site"
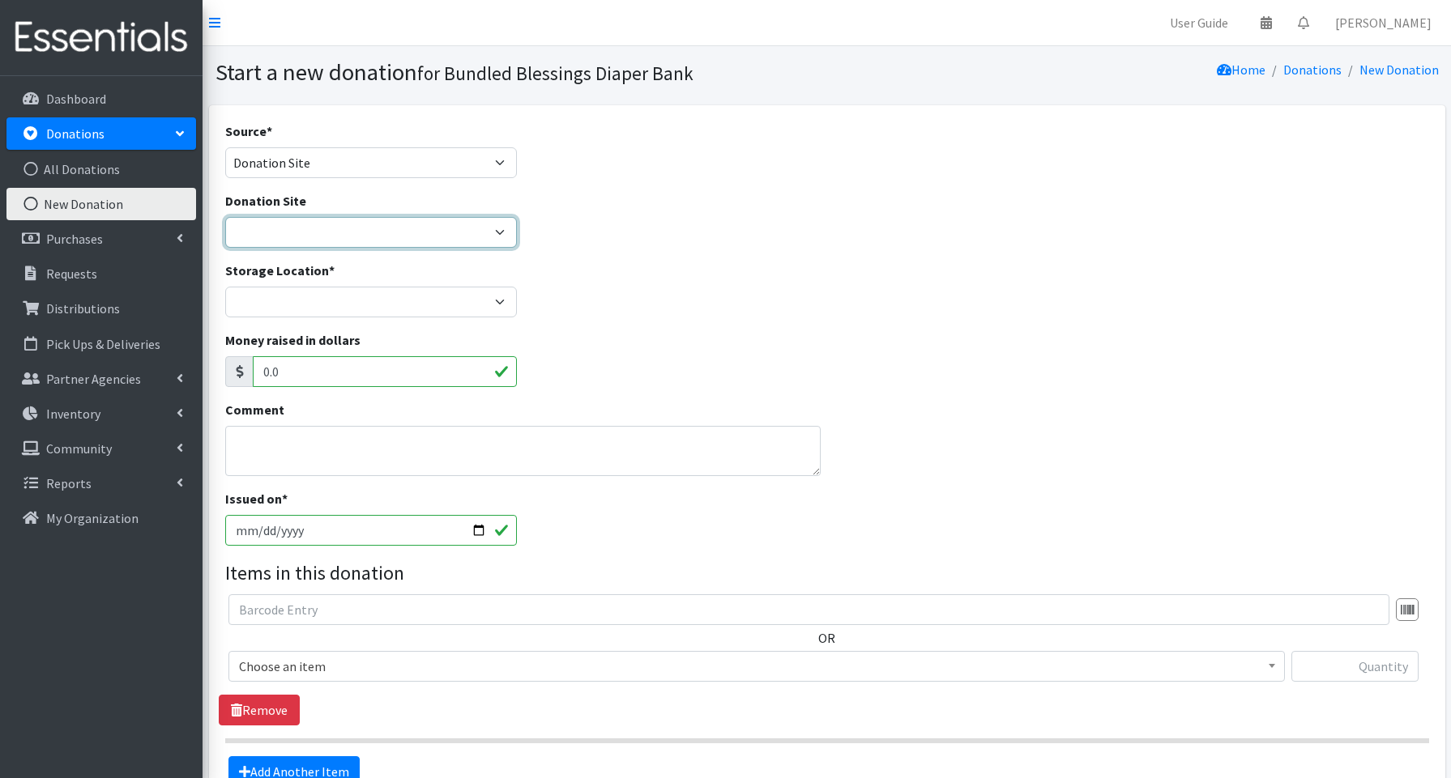
click at [256, 223] on select "Amazon Cherry Preschool Christ Church Winnetka Cloth+home Covenant Nursery Scho…" at bounding box center [371, 232] width 292 height 31
select select "365"
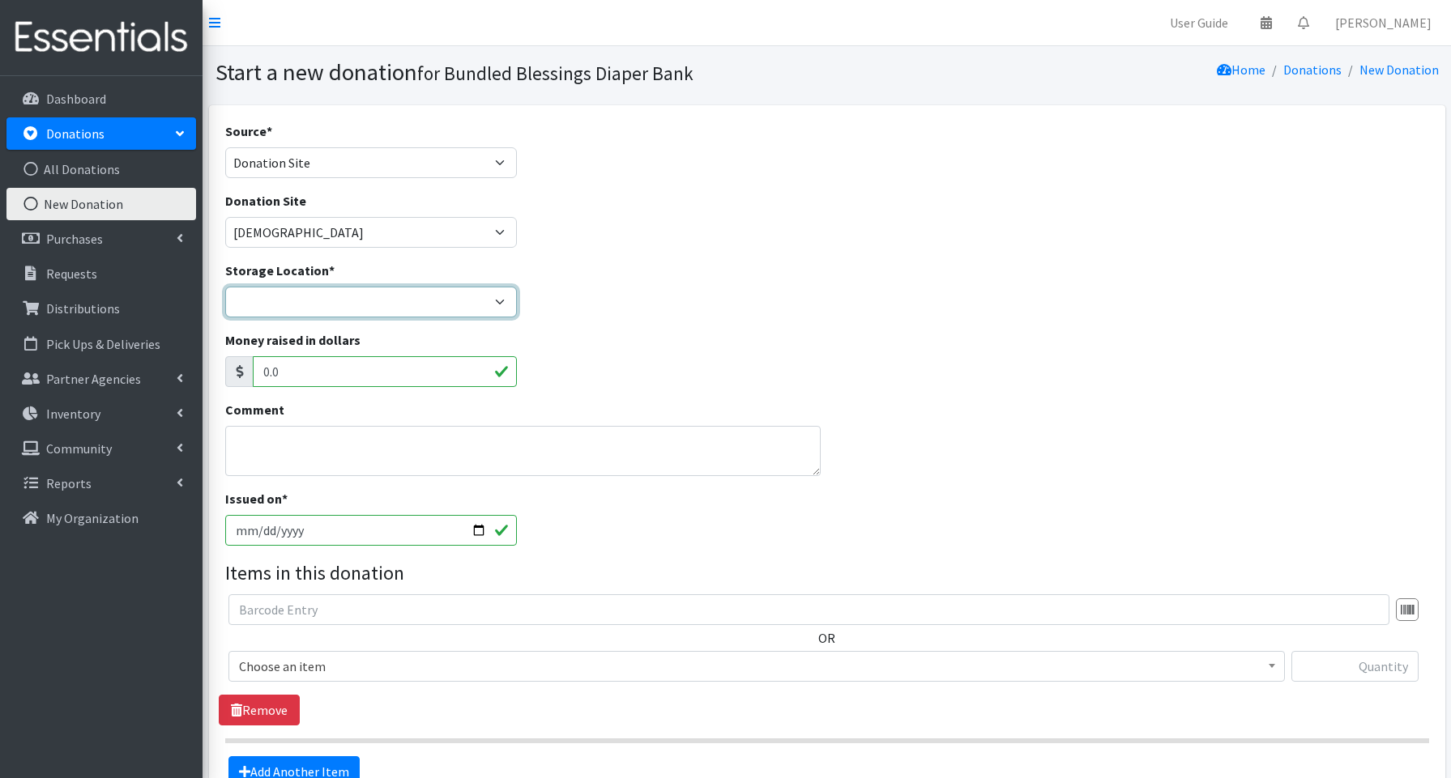
click at [283, 303] on select "Bundled Blessings Diaper Pantry" at bounding box center [371, 302] width 292 height 31
select select "79"
click at [475, 532] on input "2025-10-07" at bounding box center [371, 530] width 292 height 31
type input "2025-09-30"
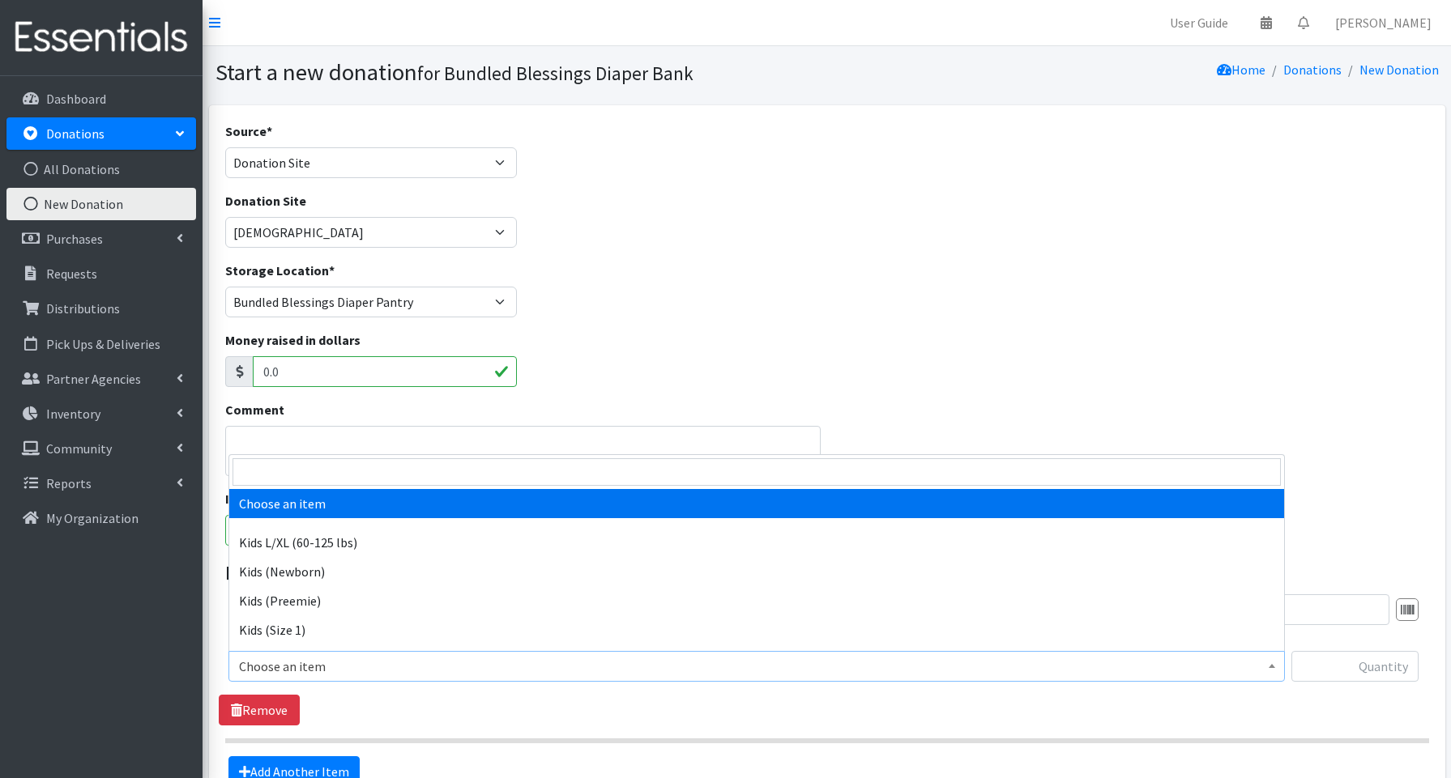
click at [288, 669] on span "Choose an item" at bounding box center [756, 666] width 1035 height 23
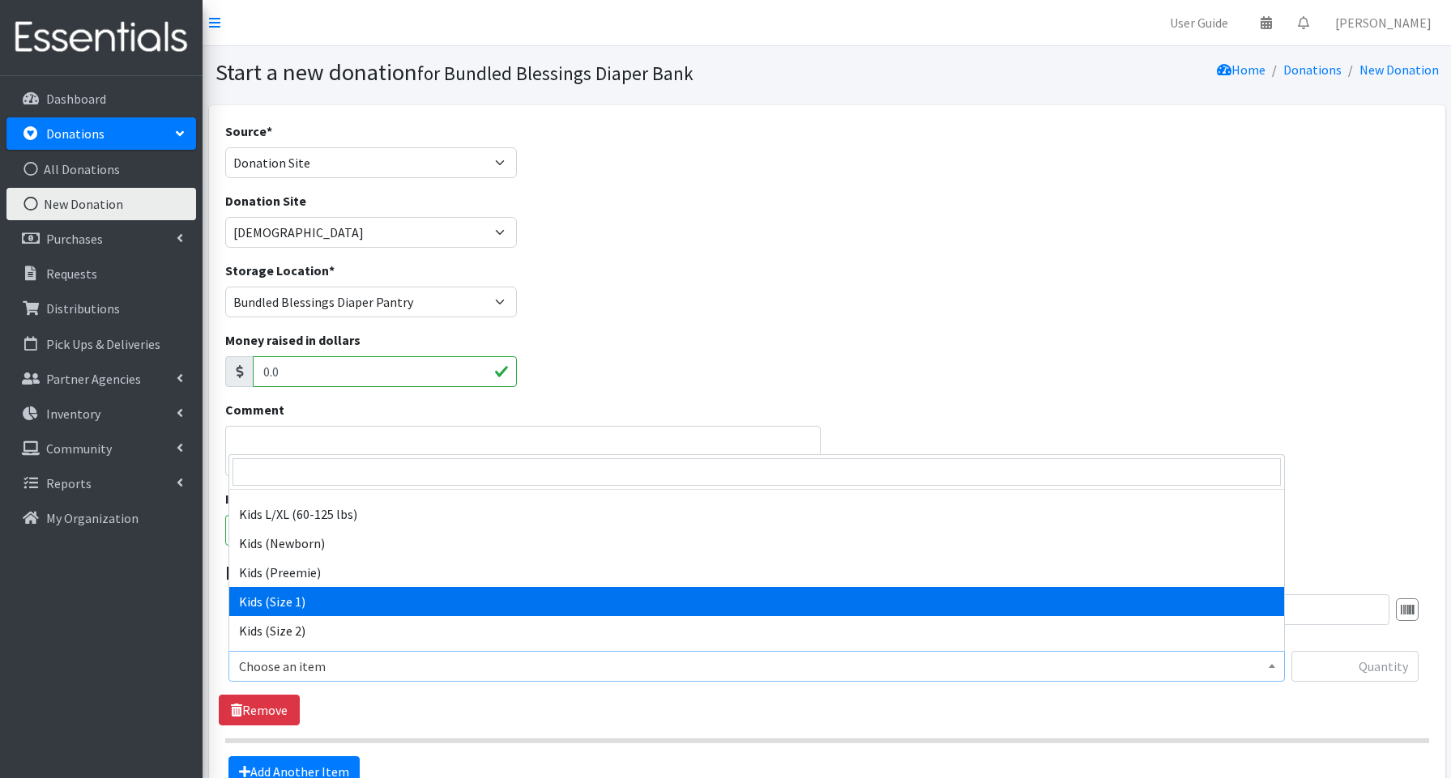
scroll to position [38, 0]
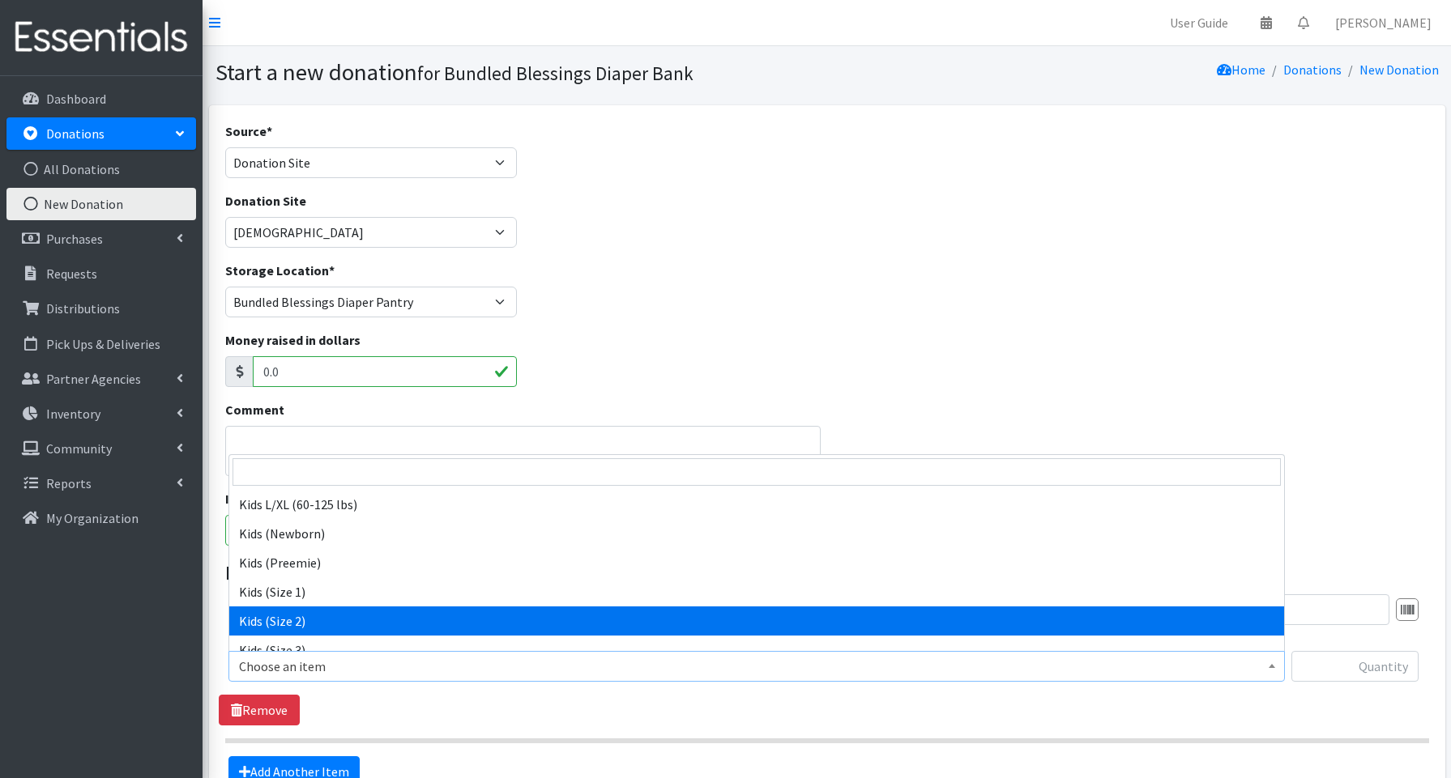
select select "3656"
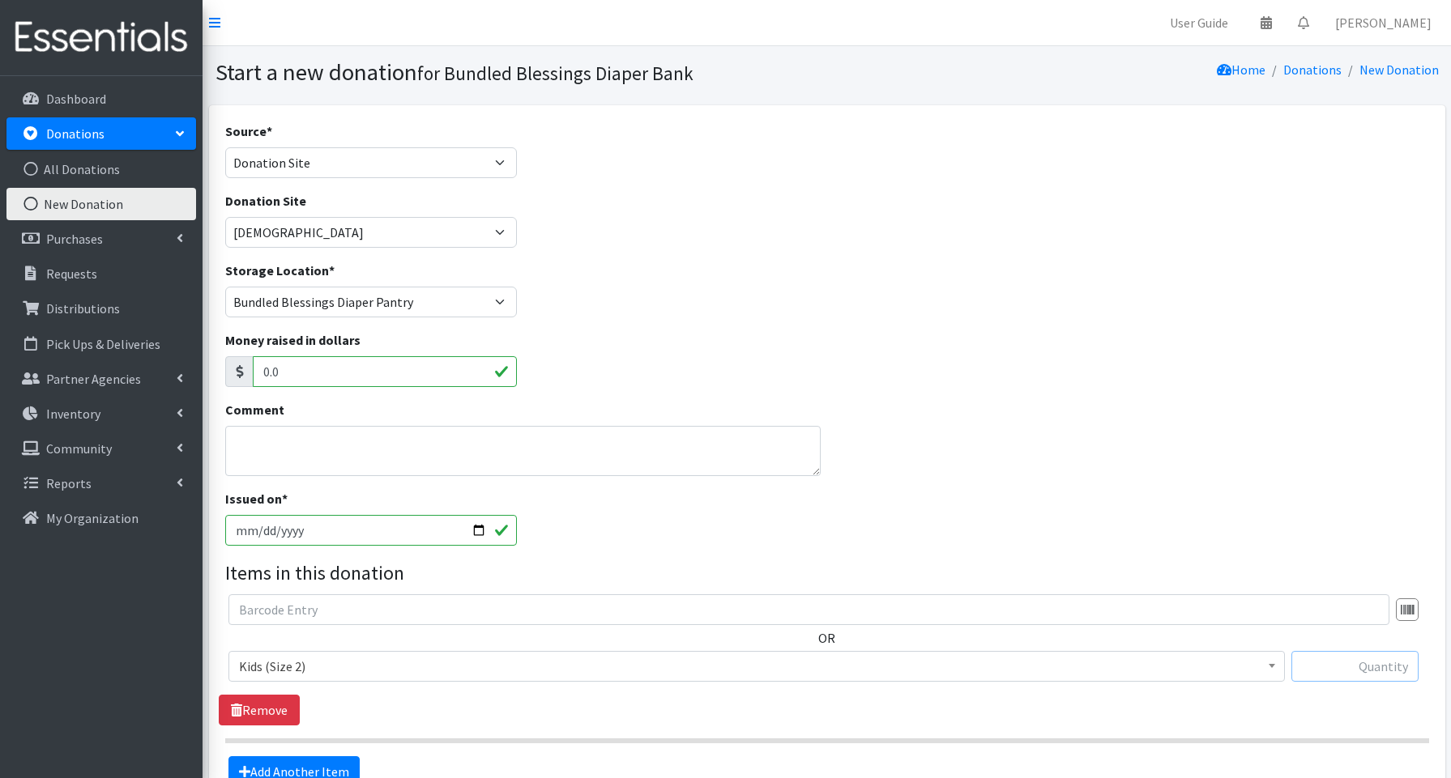
click at [1318, 654] on input "text" at bounding box center [1354, 666] width 127 height 31
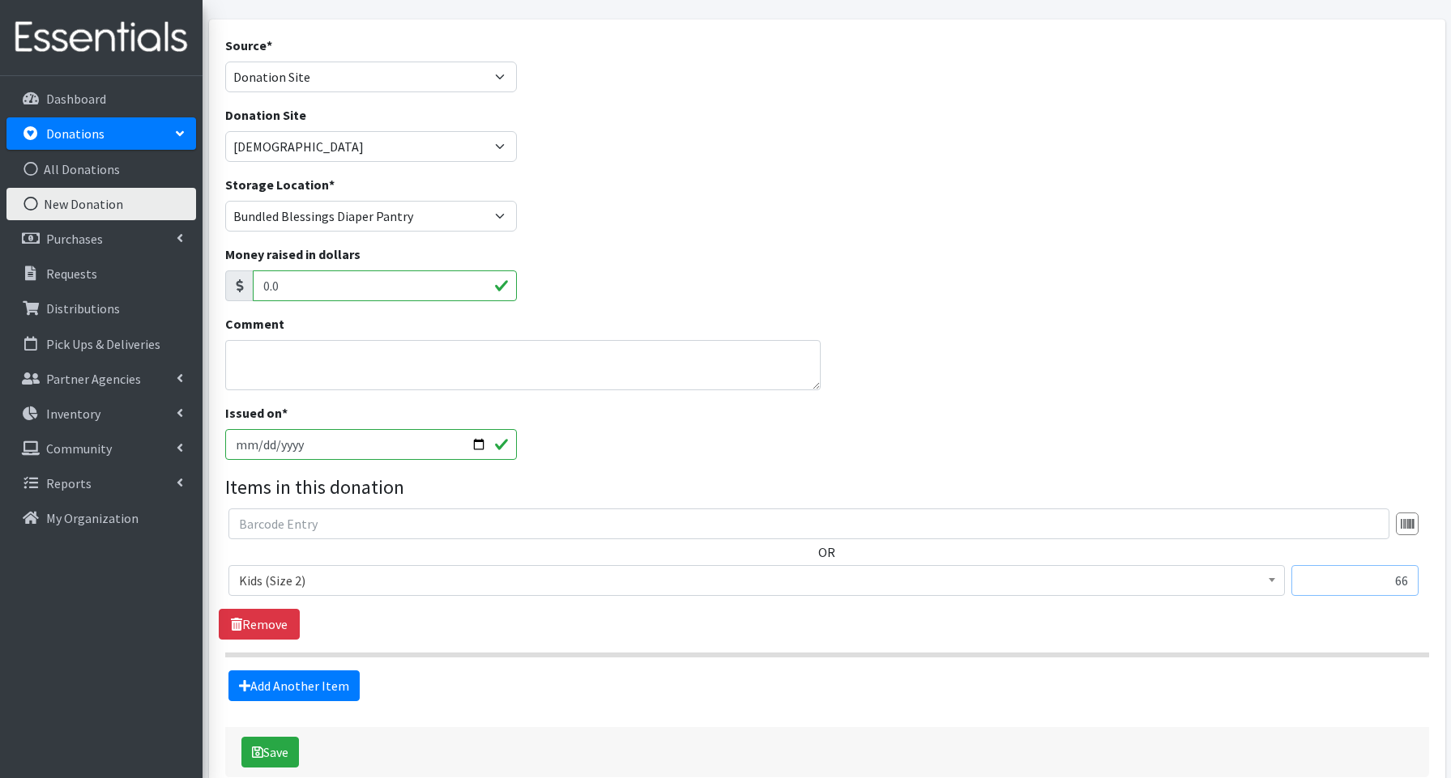
scroll to position [88, 0]
type input "66"
click at [295, 749] on button "Save" at bounding box center [270, 750] width 58 height 31
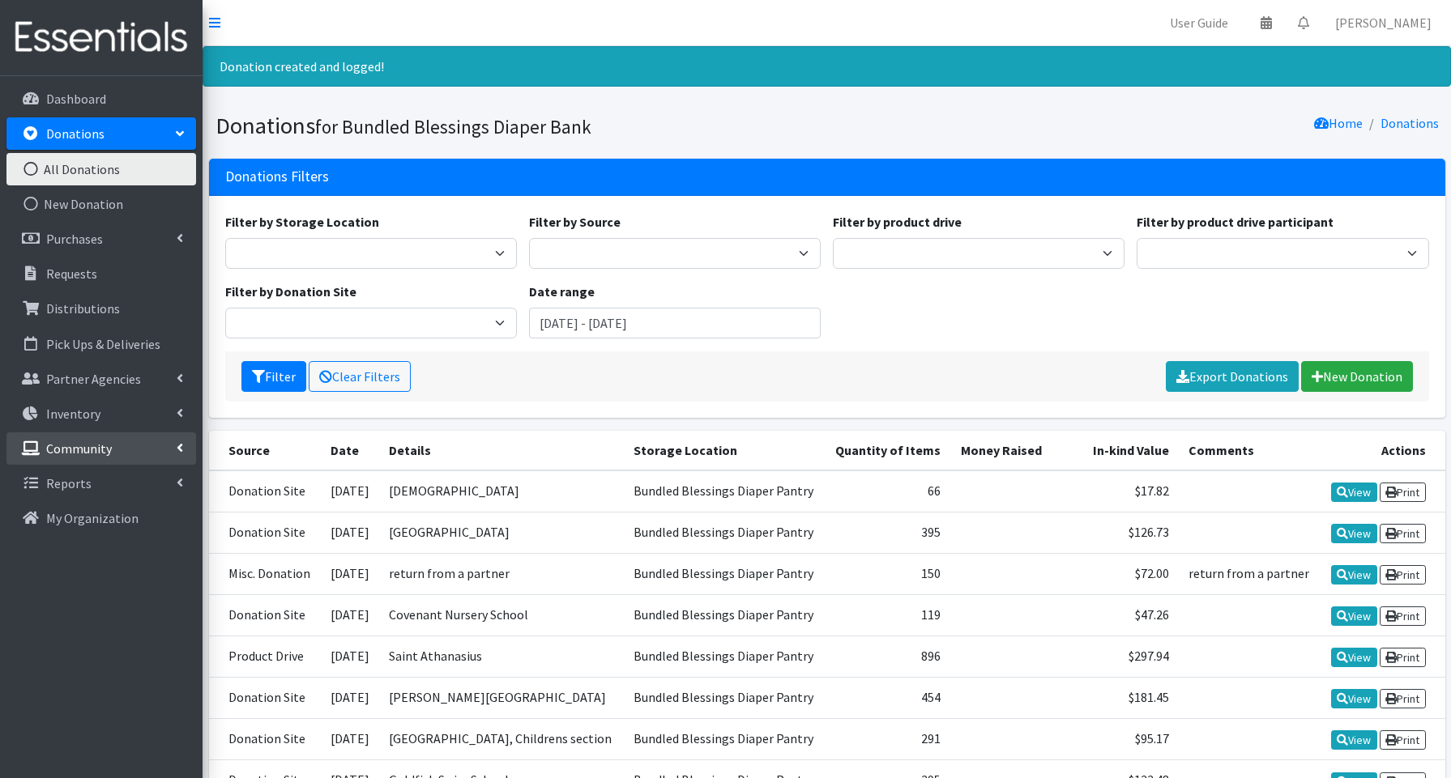
click at [82, 444] on p "Community" at bounding box center [79, 449] width 66 height 16
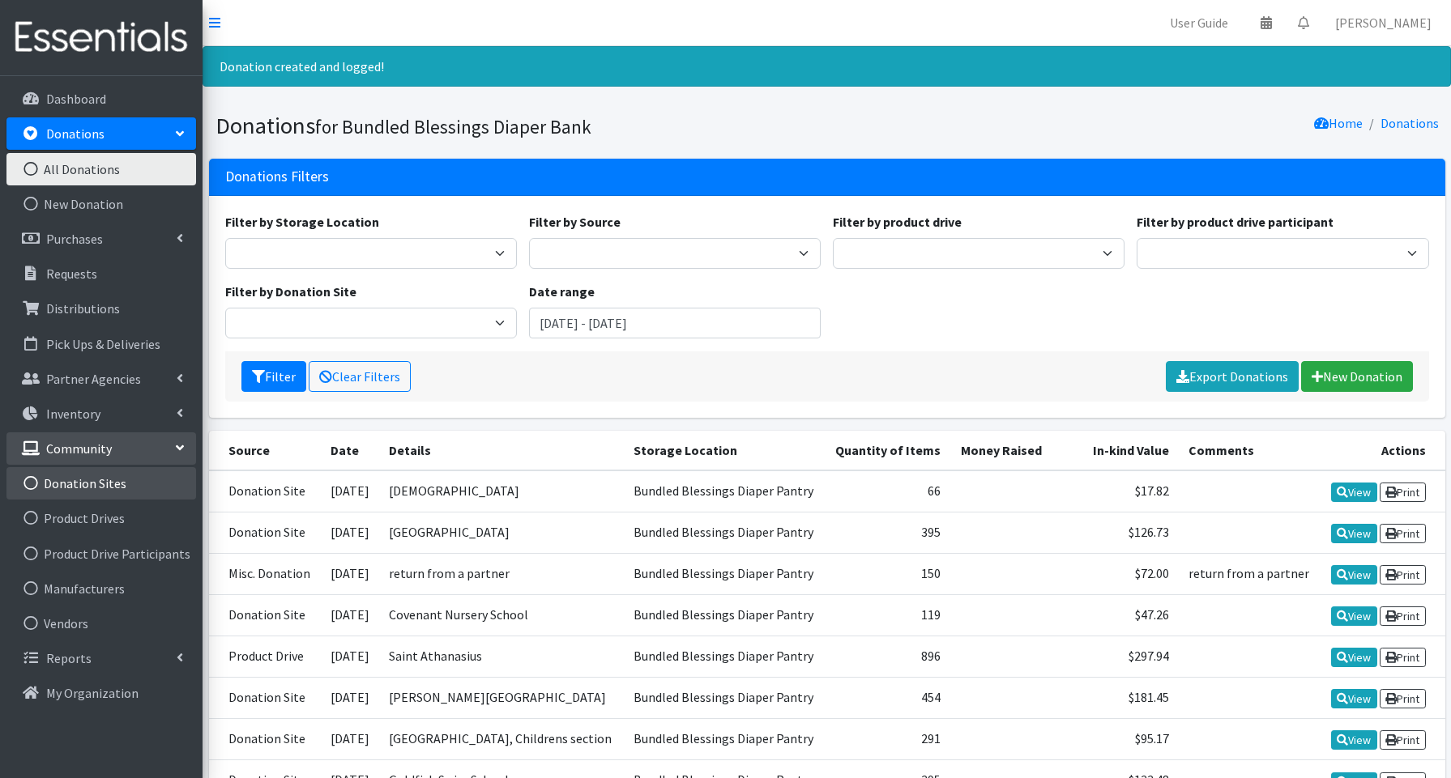
click at [100, 484] on link "Donation Sites" at bounding box center [101, 483] width 190 height 32
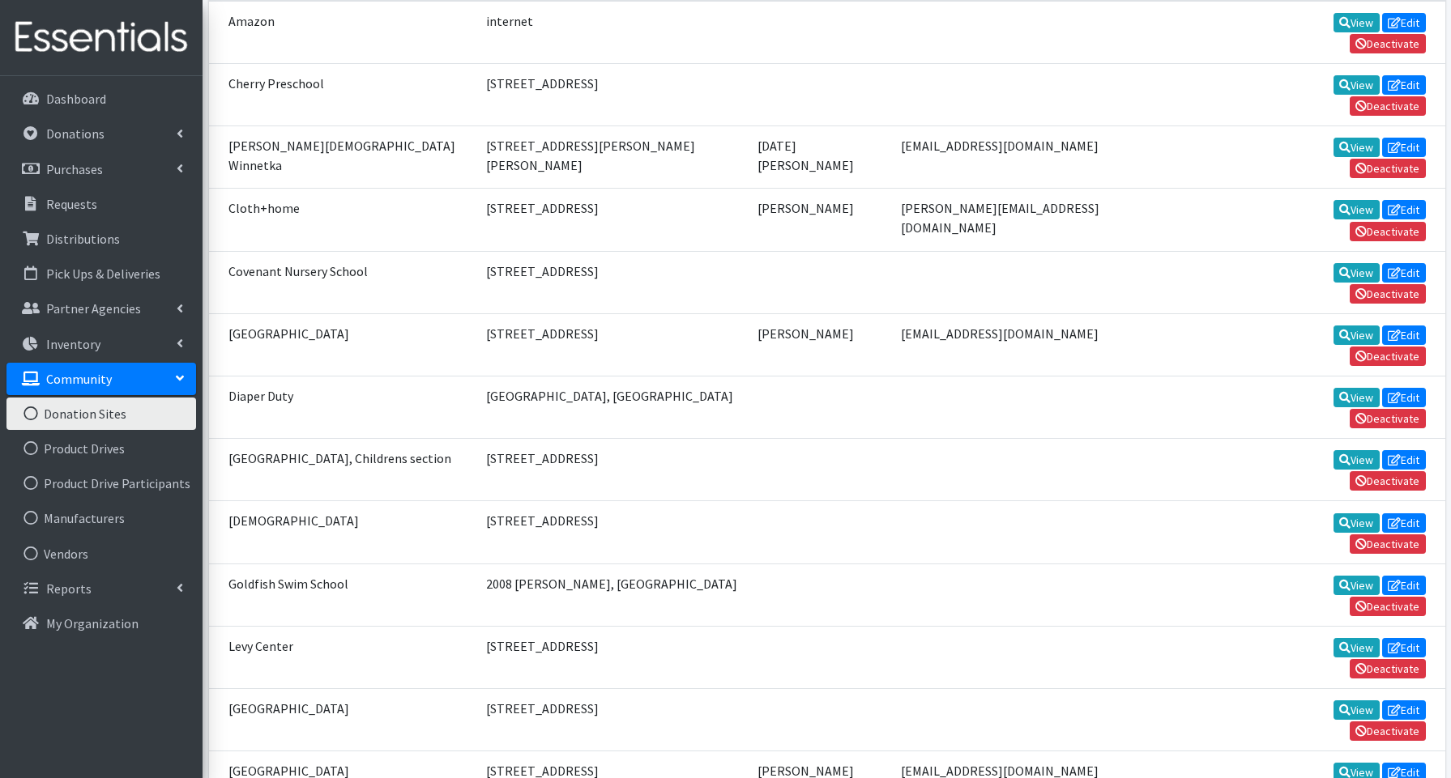
scroll to position [350, 0]
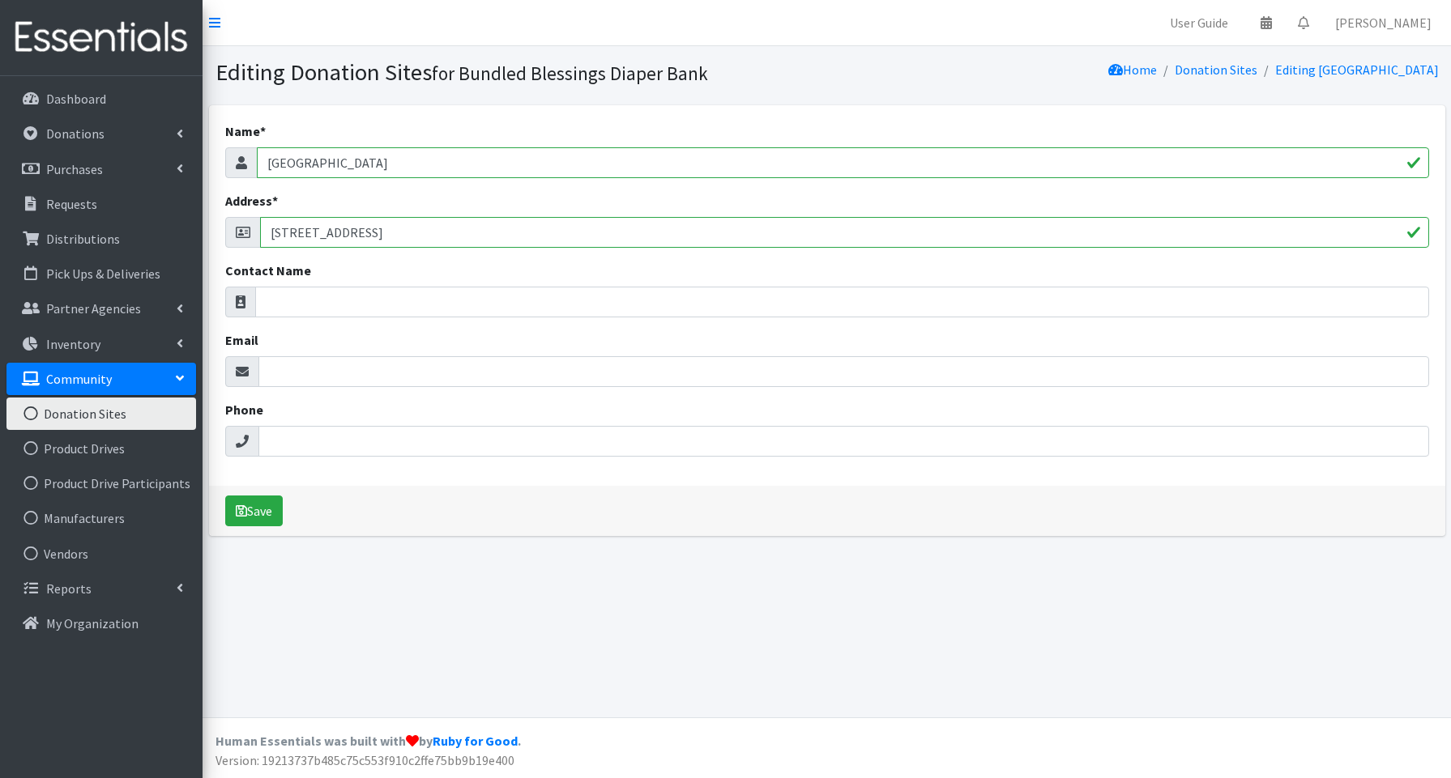
click at [447, 158] on input "[GEOGRAPHIC_DATA]" at bounding box center [843, 162] width 1172 height 31
type input "[GEOGRAPHIC_DATA] ([PERSON_NAME][GEOGRAPHIC_DATA])"
click at [282, 507] on button "Save" at bounding box center [254, 511] width 58 height 31
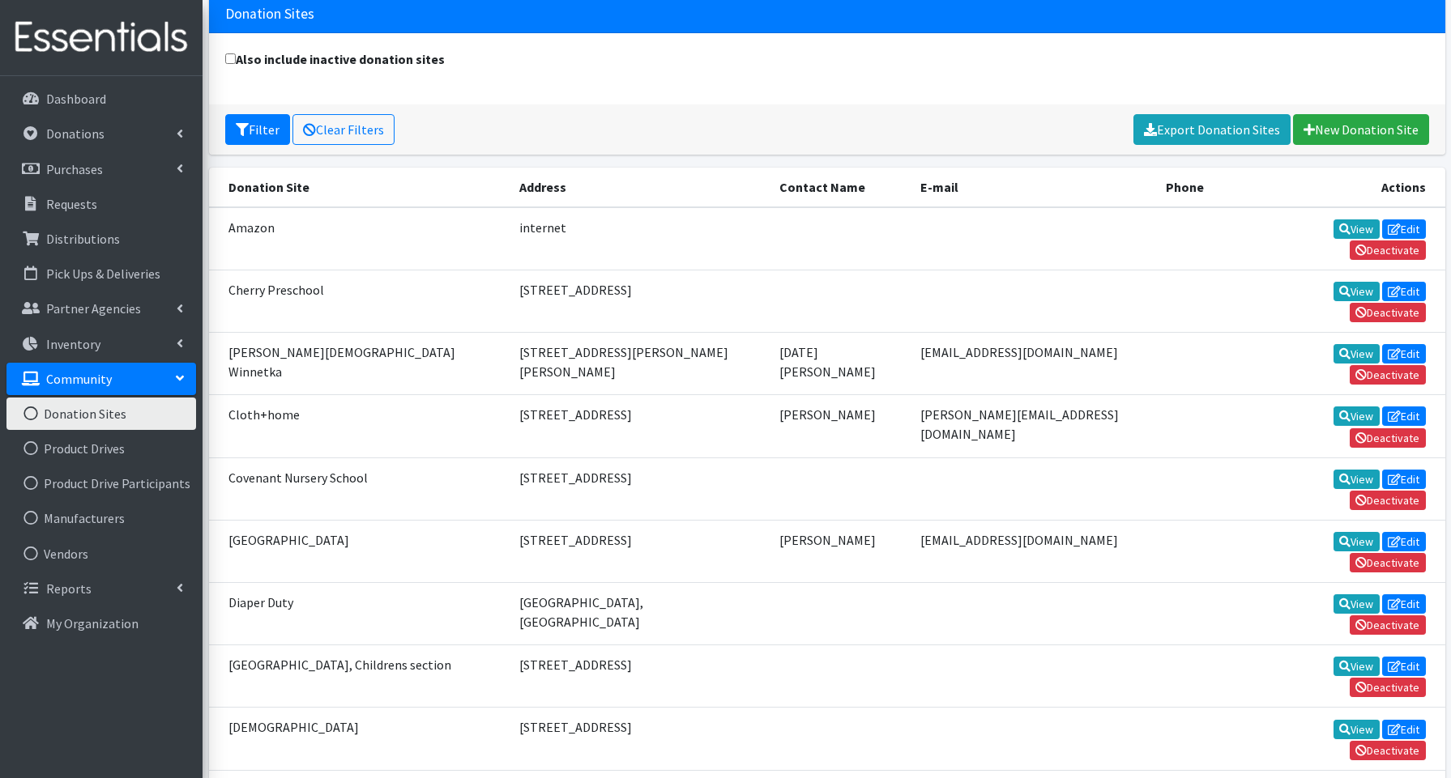
scroll to position [162, 0]
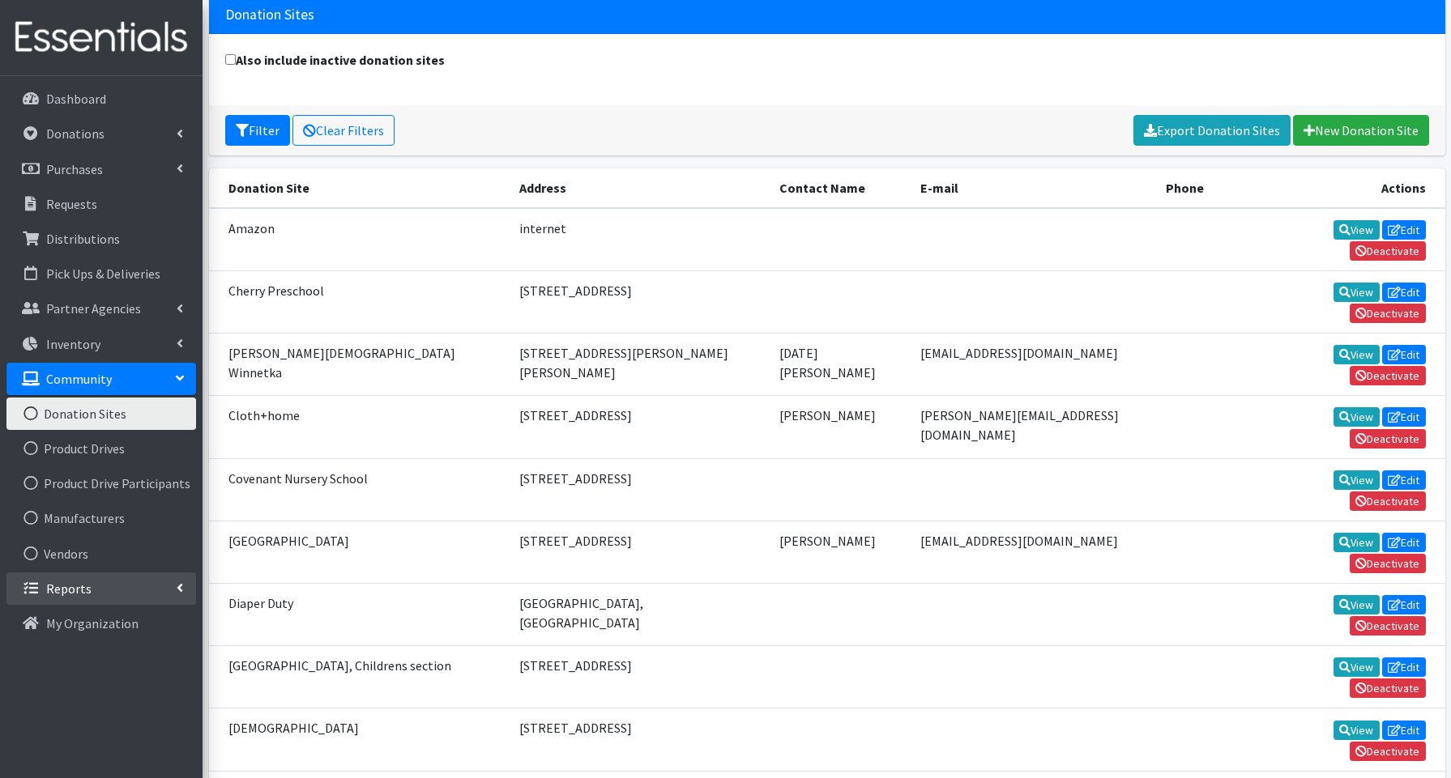
click at [81, 586] on p "Reports" at bounding box center [68, 589] width 45 height 16
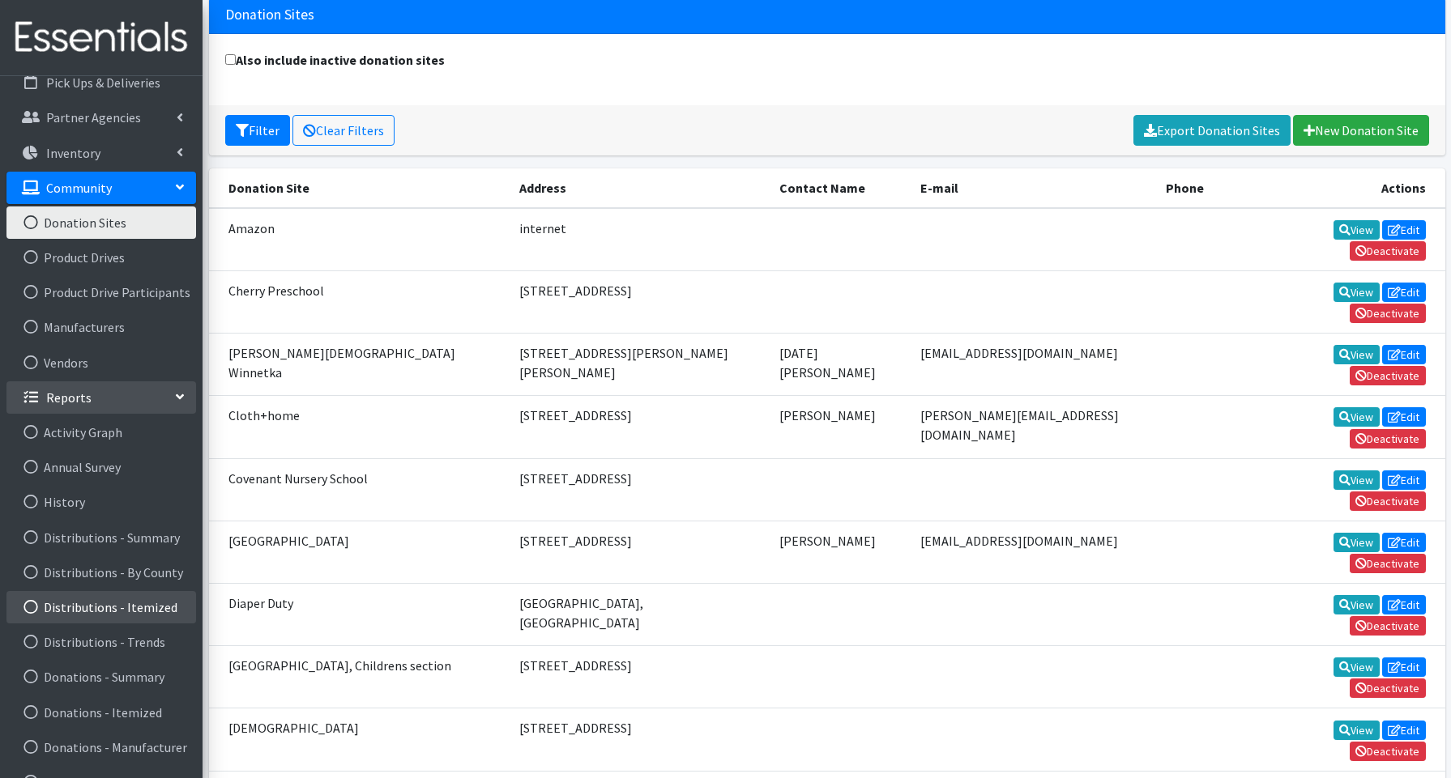
scroll to position [194, 0]
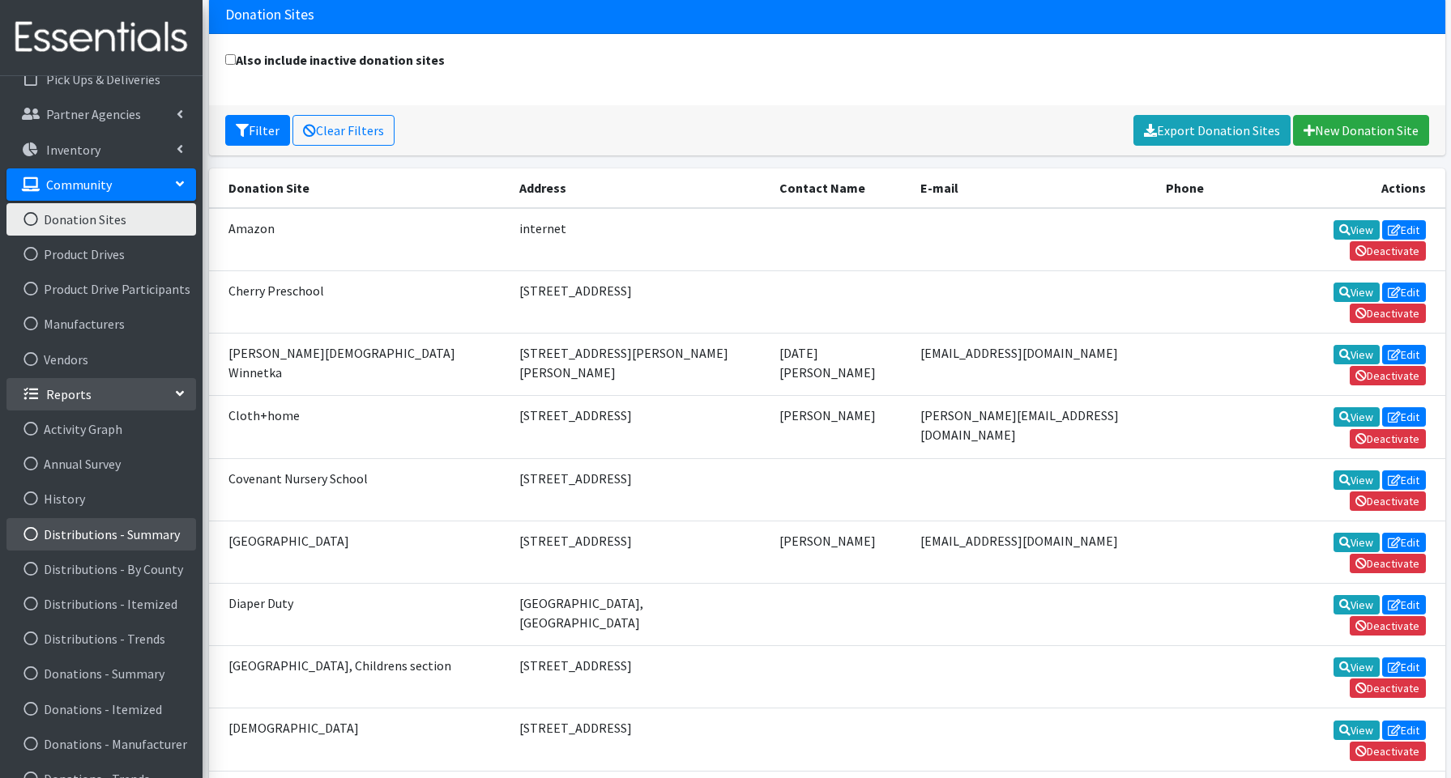
click at [117, 532] on link "Distributions - Summary" at bounding box center [101, 534] width 190 height 32
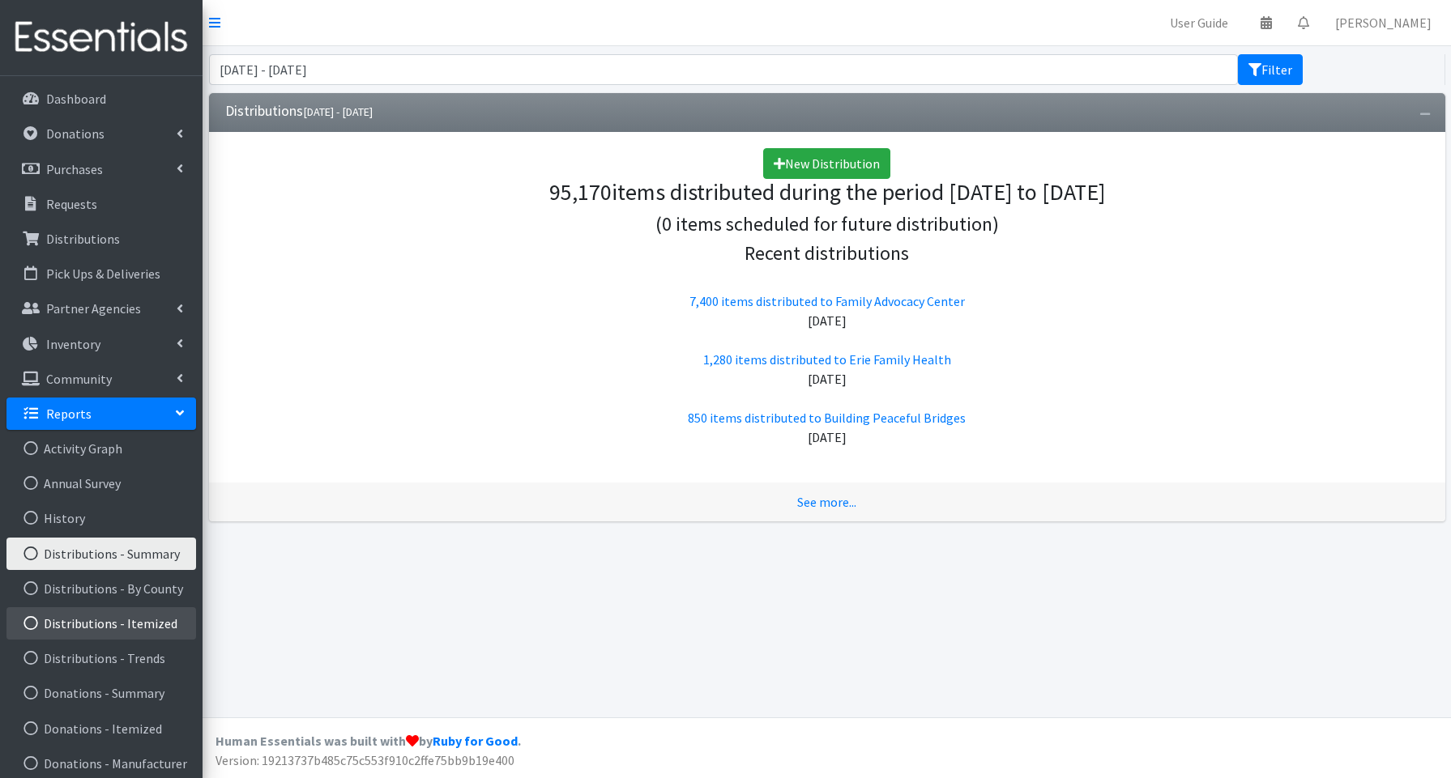
click at [98, 618] on link "Distributions - Itemized" at bounding box center [101, 623] width 190 height 32
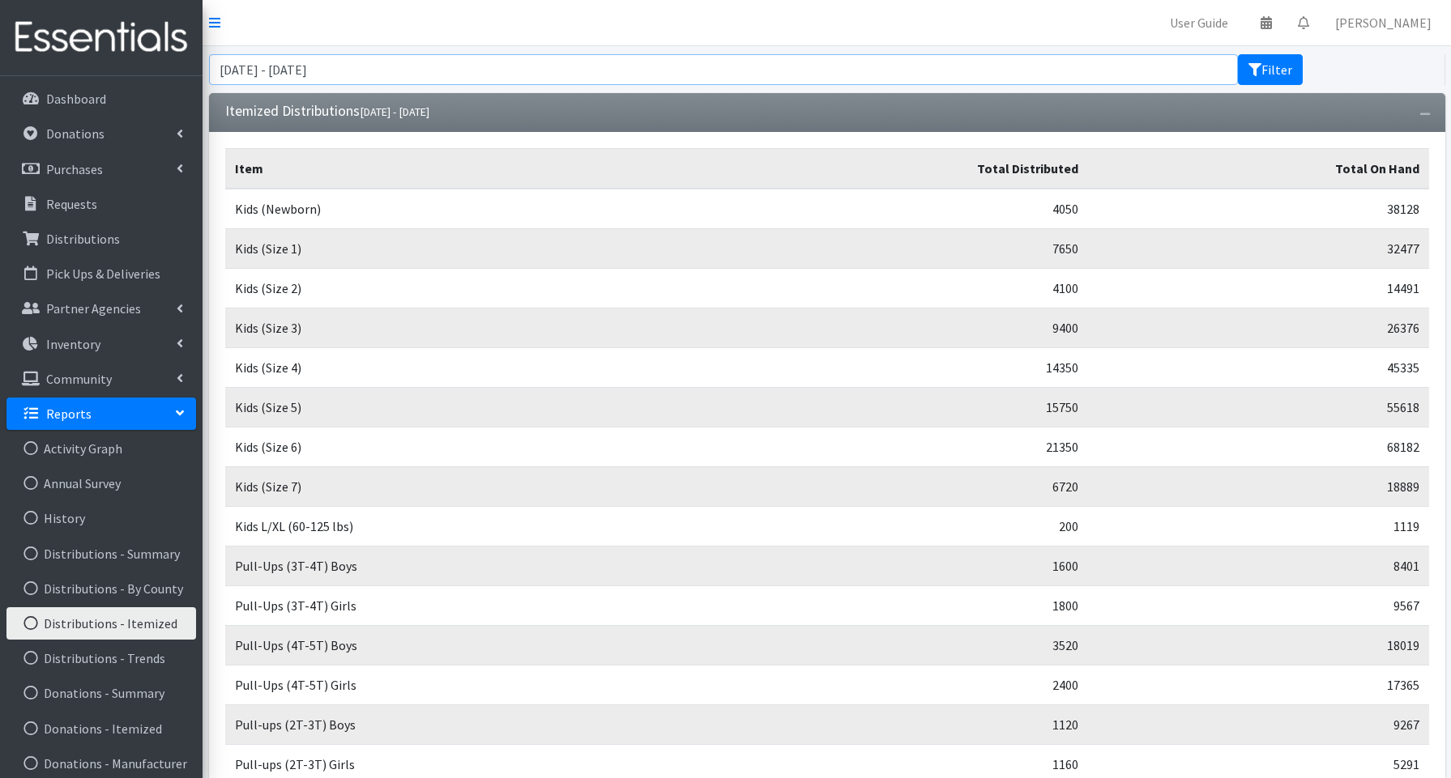
click at [521, 69] on input "August 7, 2025 - November 7, 2025" at bounding box center [724, 69] width 1030 height 31
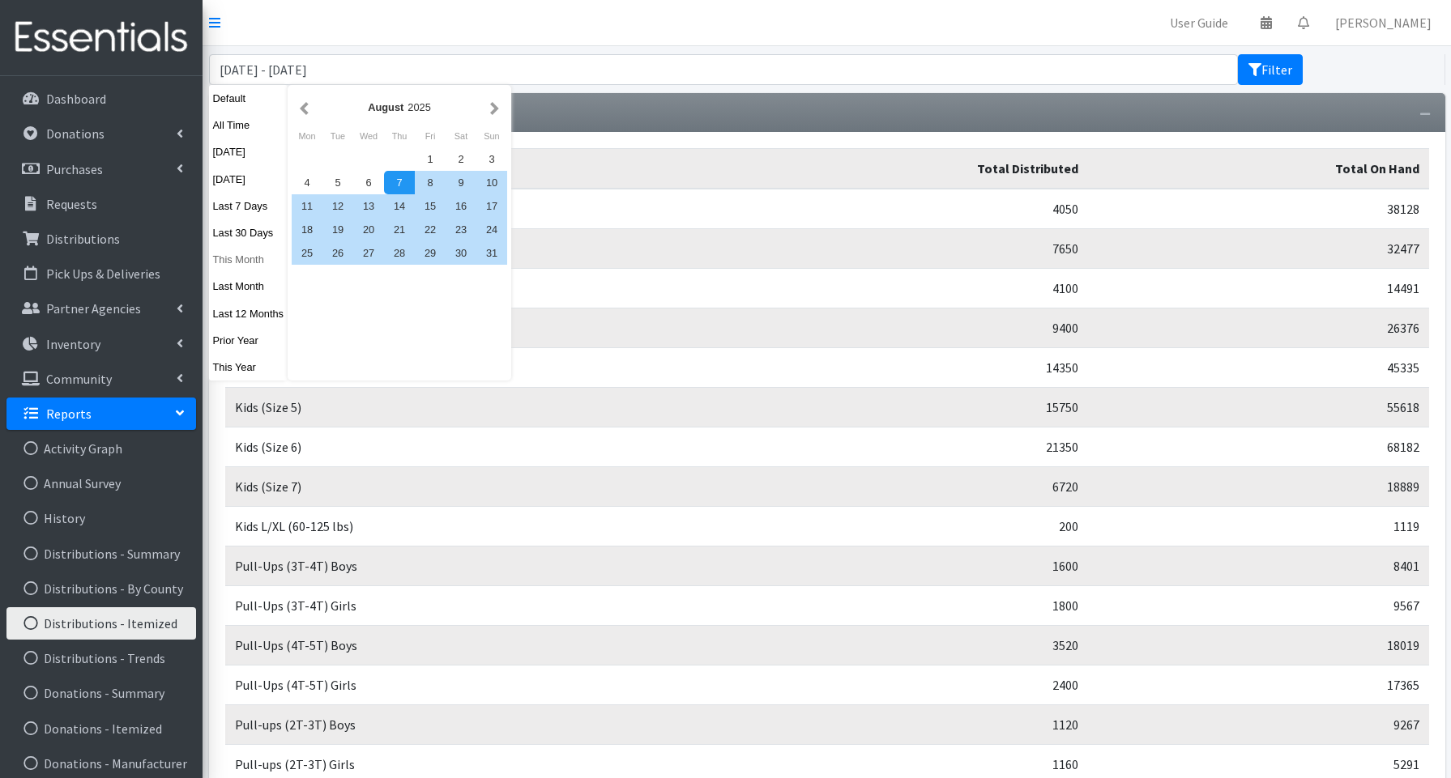
click at [238, 258] on button "This Month" at bounding box center [248, 259] width 79 height 23
type input "October 1, 2025 - October 31, 2025"
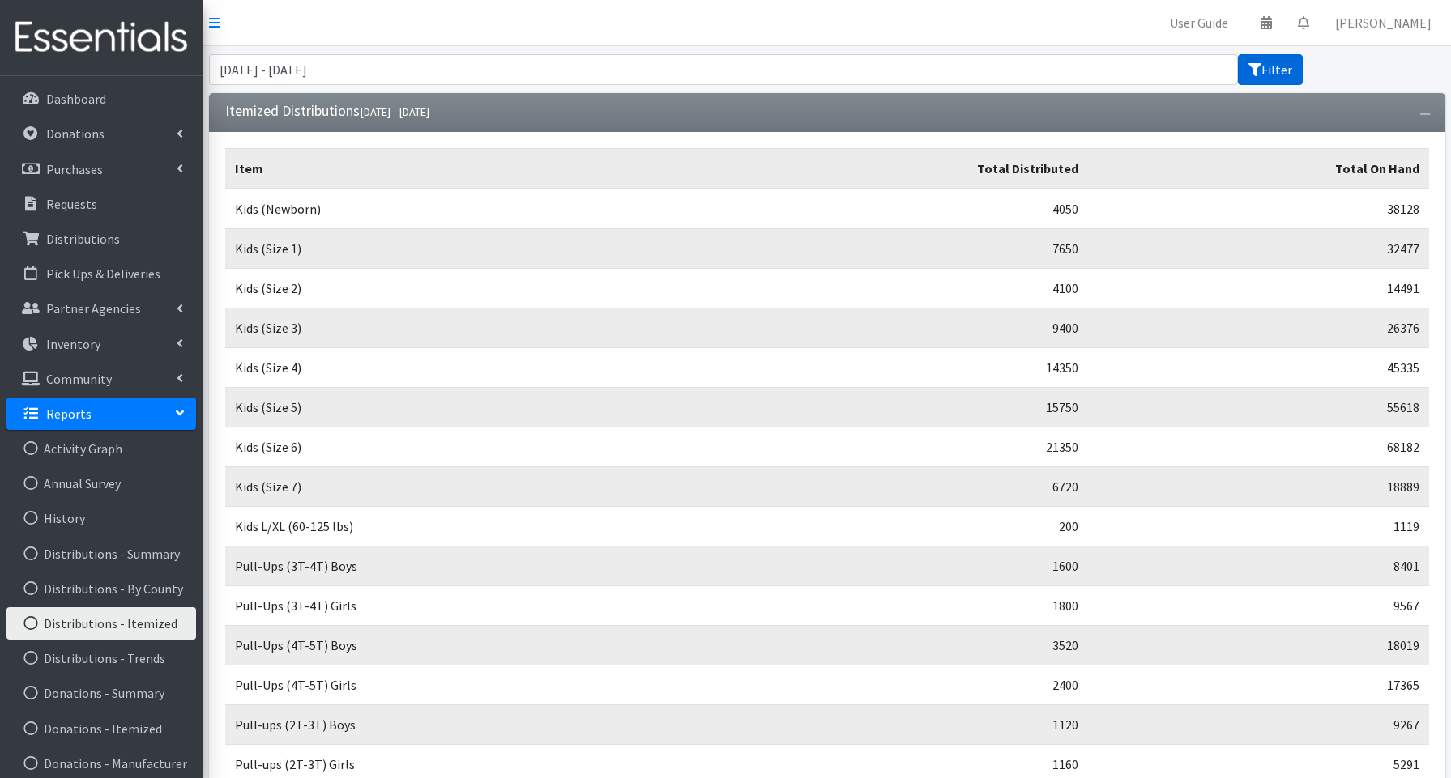
click at [1283, 71] on button "Filter" at bounding box center [1270, 69] width 65 height 31
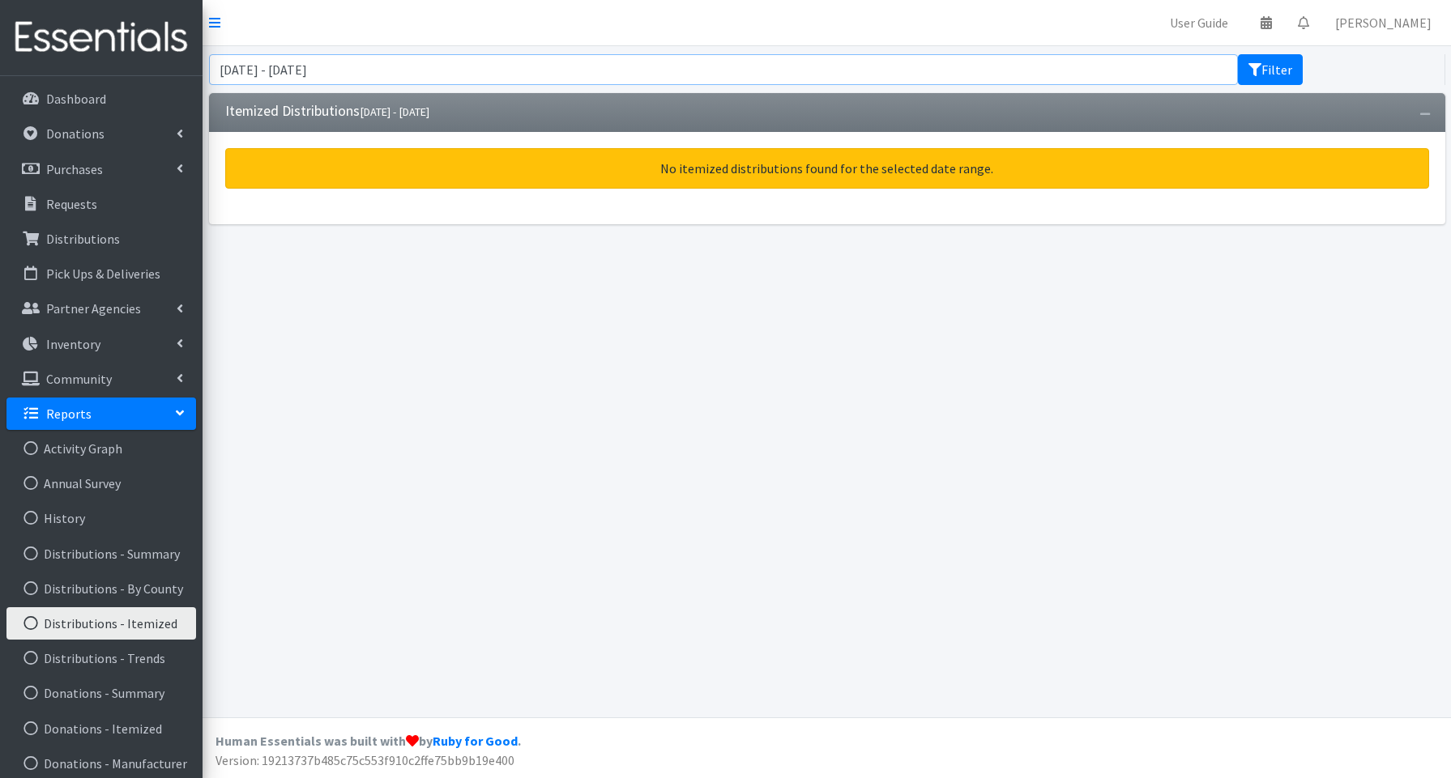
click at [431, 72] on input "[DATE] - [DATE]" at bounding box center [724, 69] width 1030 height 31
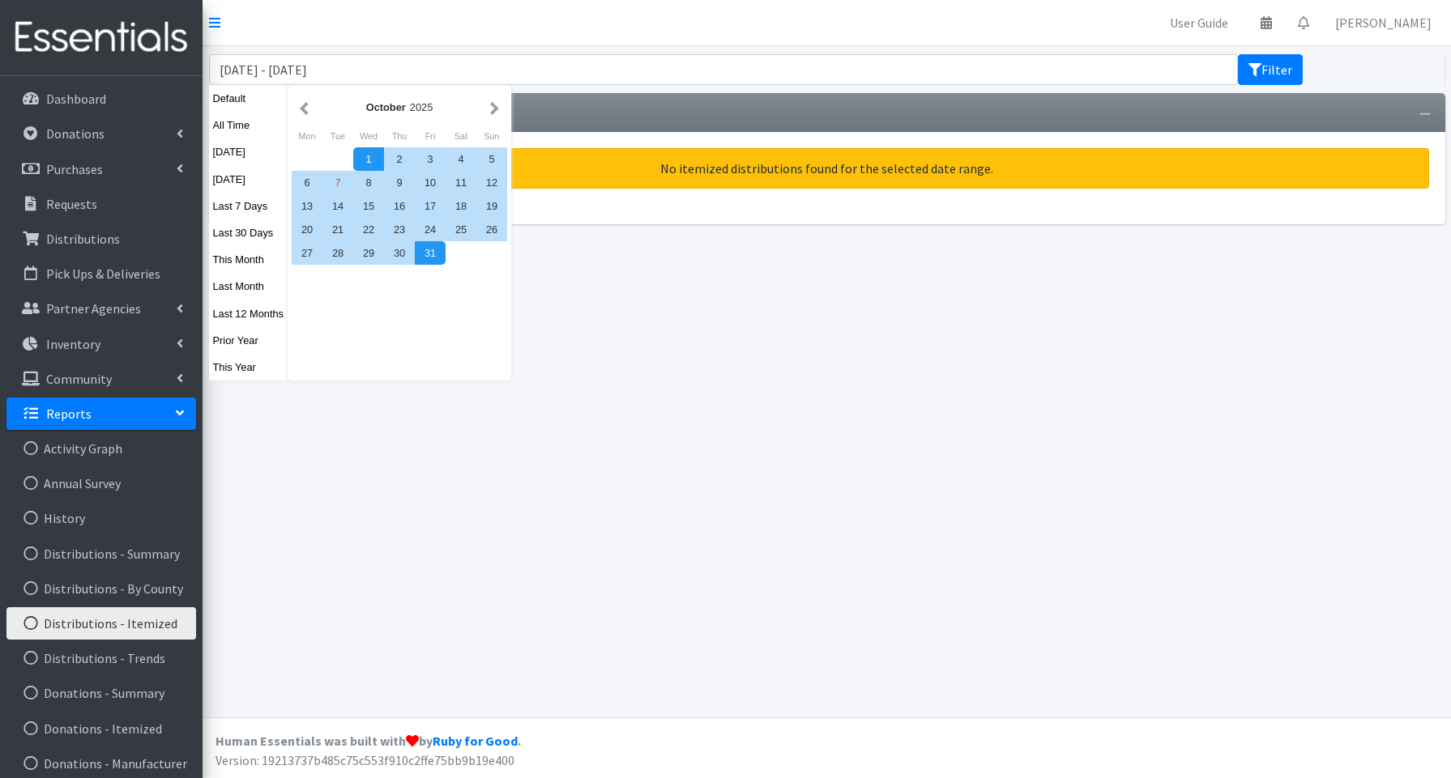
click at [228, 288] on button "Last Month" at bounding box center [248, 286] width 79 height 23
type input "September 1, 2025 - September 30, 2025"
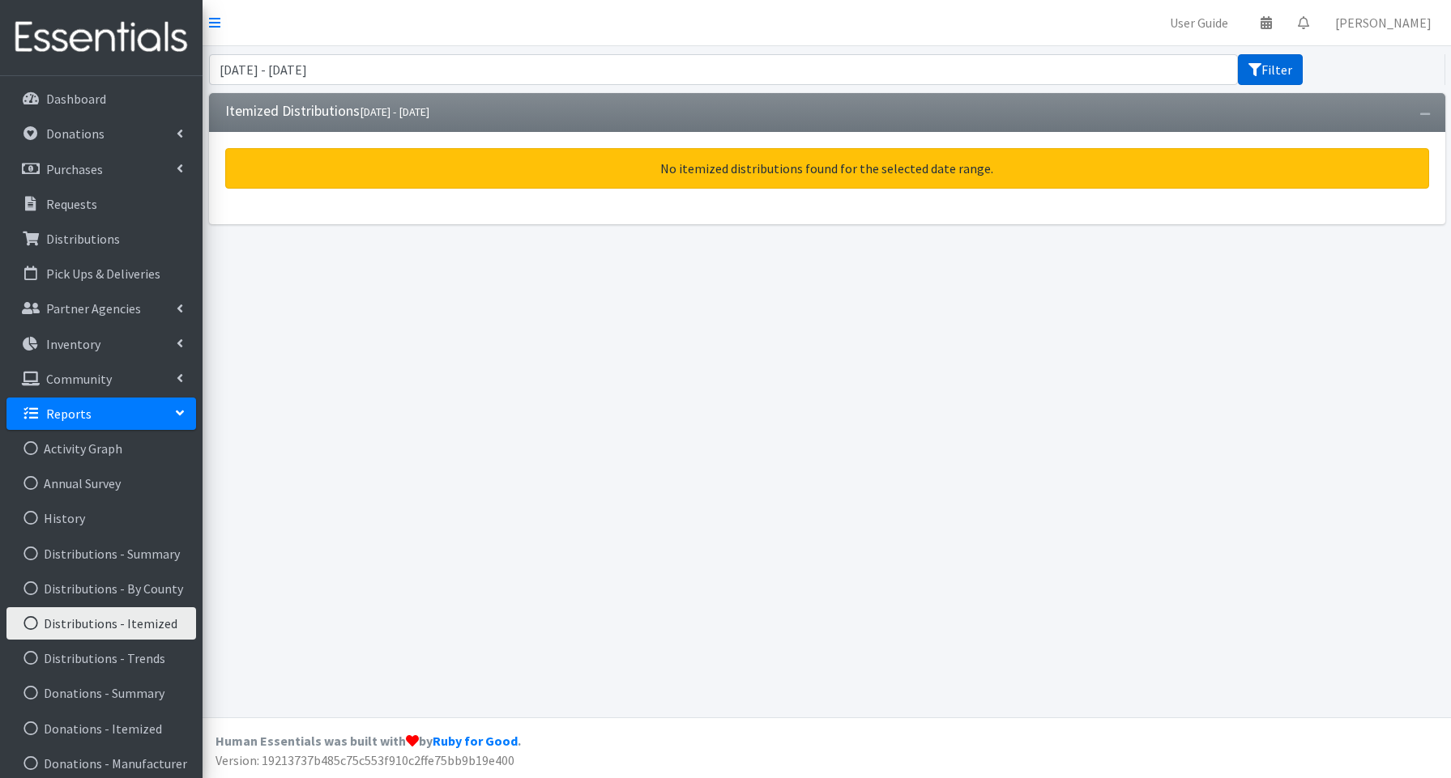
click at [1270, 73] on button "Filter" at bounding box center [1270, 69] width 65 height 31
